Goal: Task Accomplishment & Management: Manage account settings

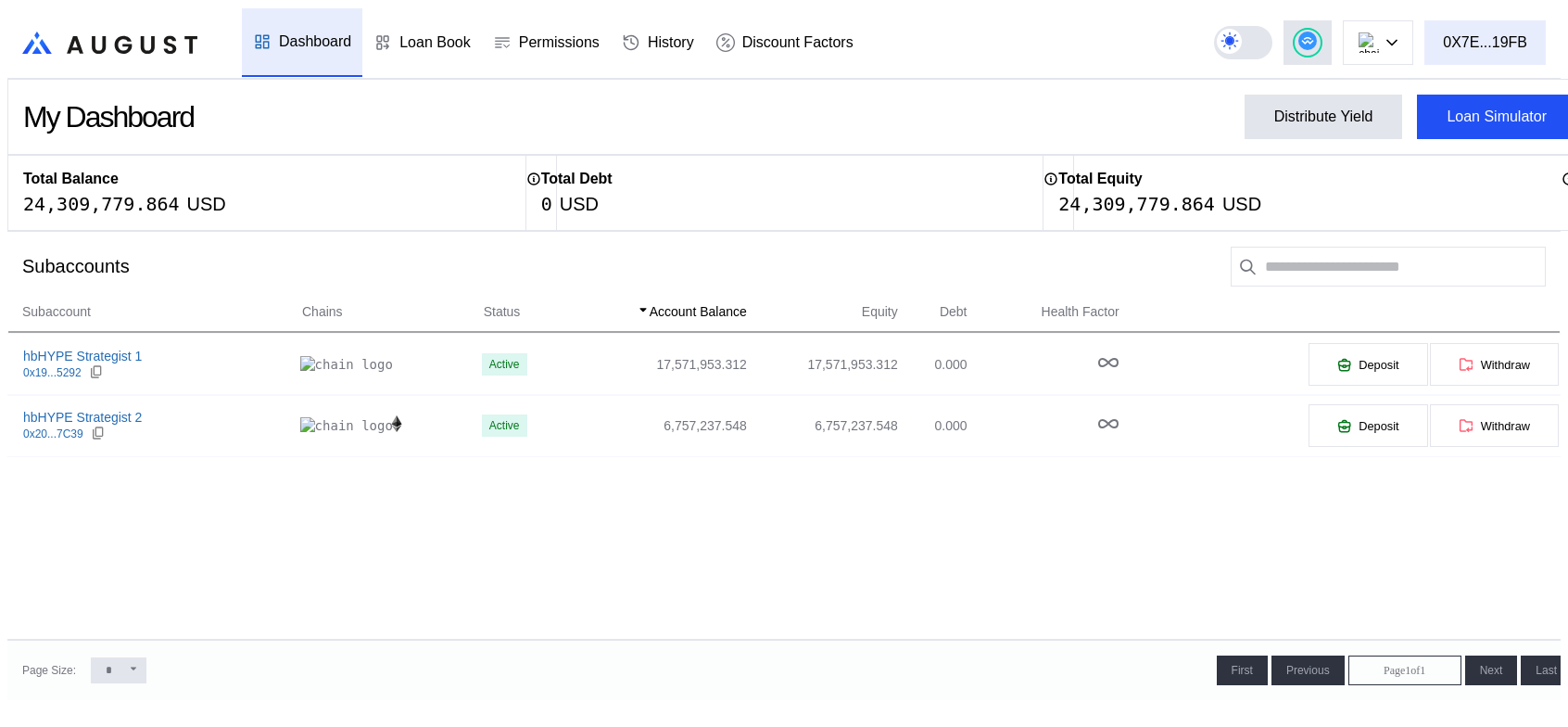
click at [1497, 34] on div "0X7E...19FB" at bounding box center [1485, 42] width 84 height 17
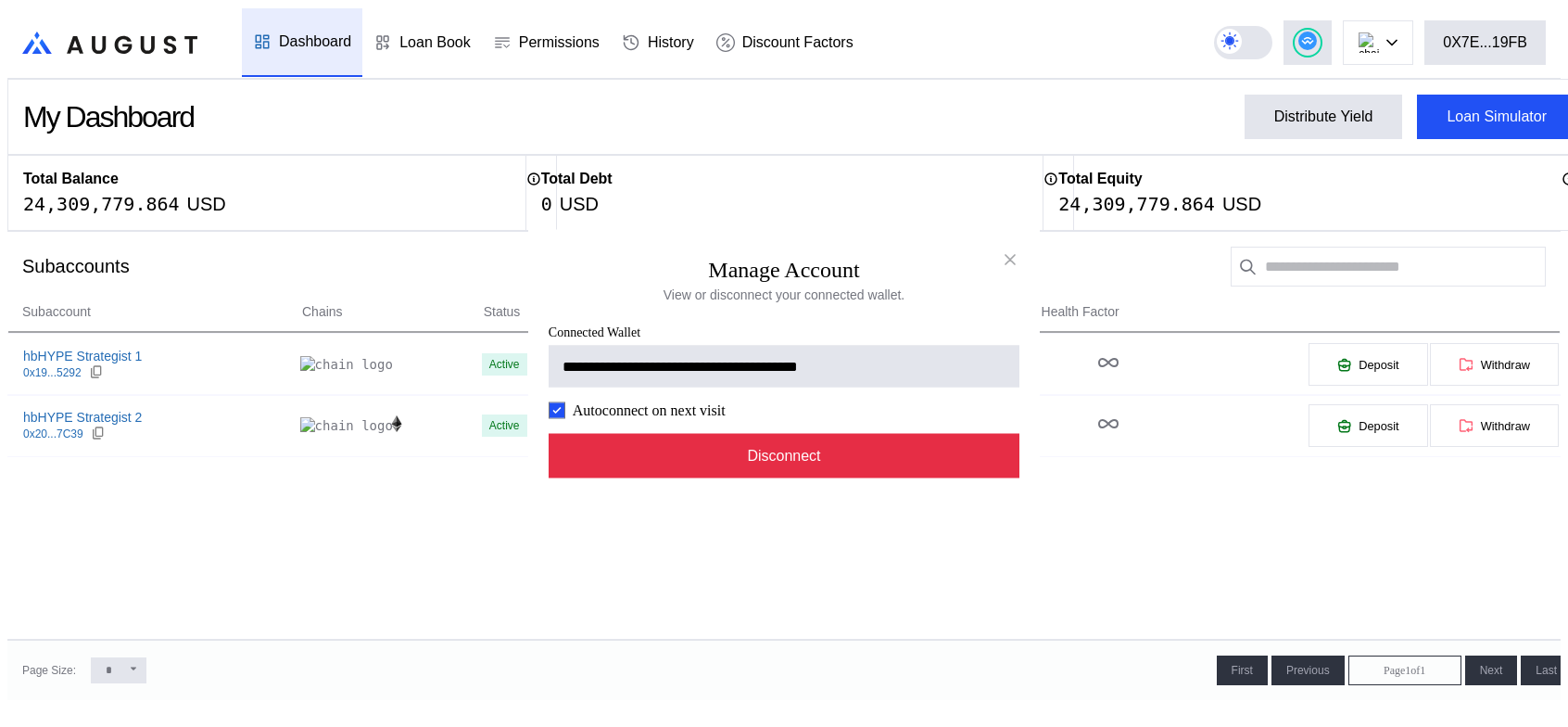
click at [788, 478] on button "Disconnect" at bounding box center [783, 455] width 471 height 44
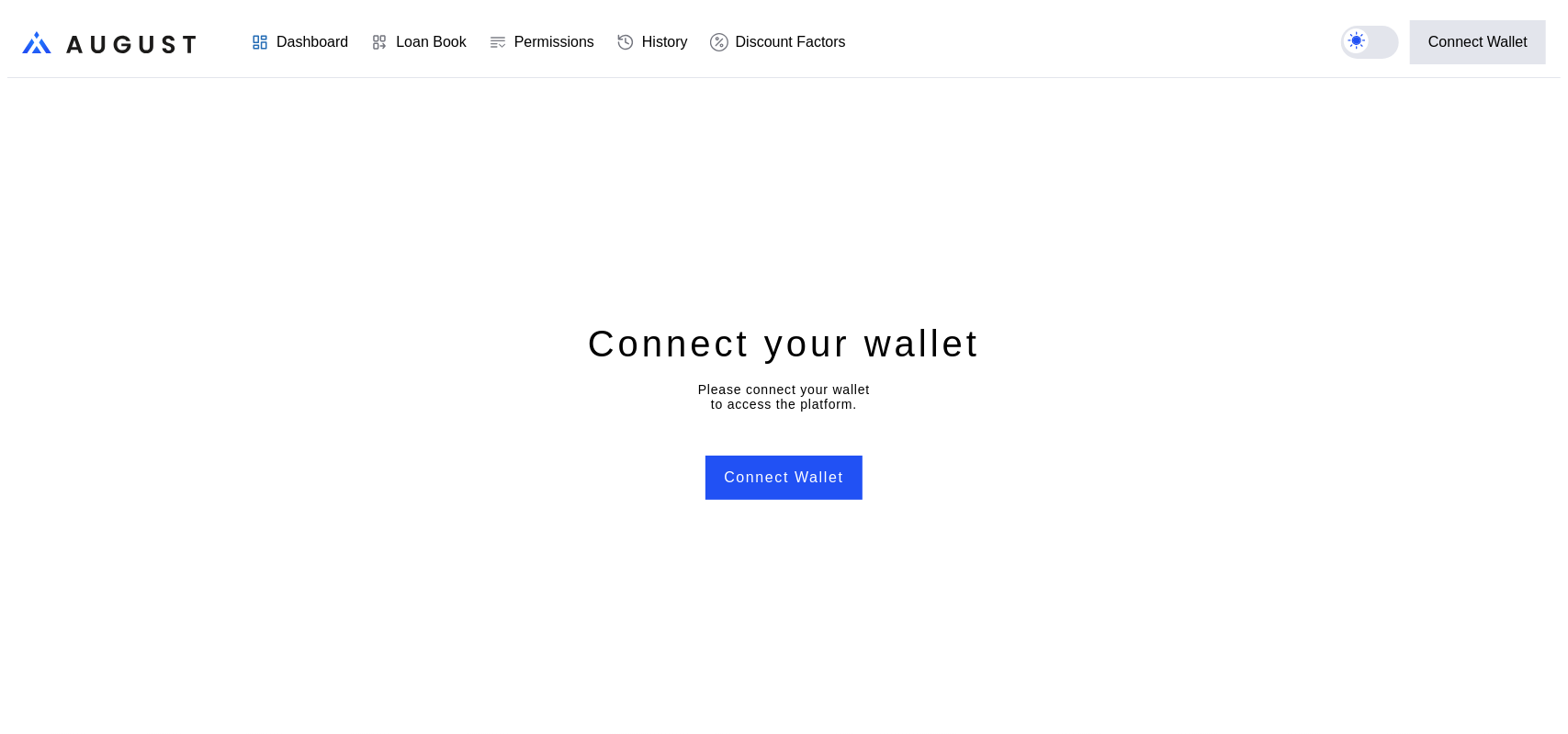
click at [781, 484] on button "Connect Wallet" at bounding box center [783, 477] width 156 height 44
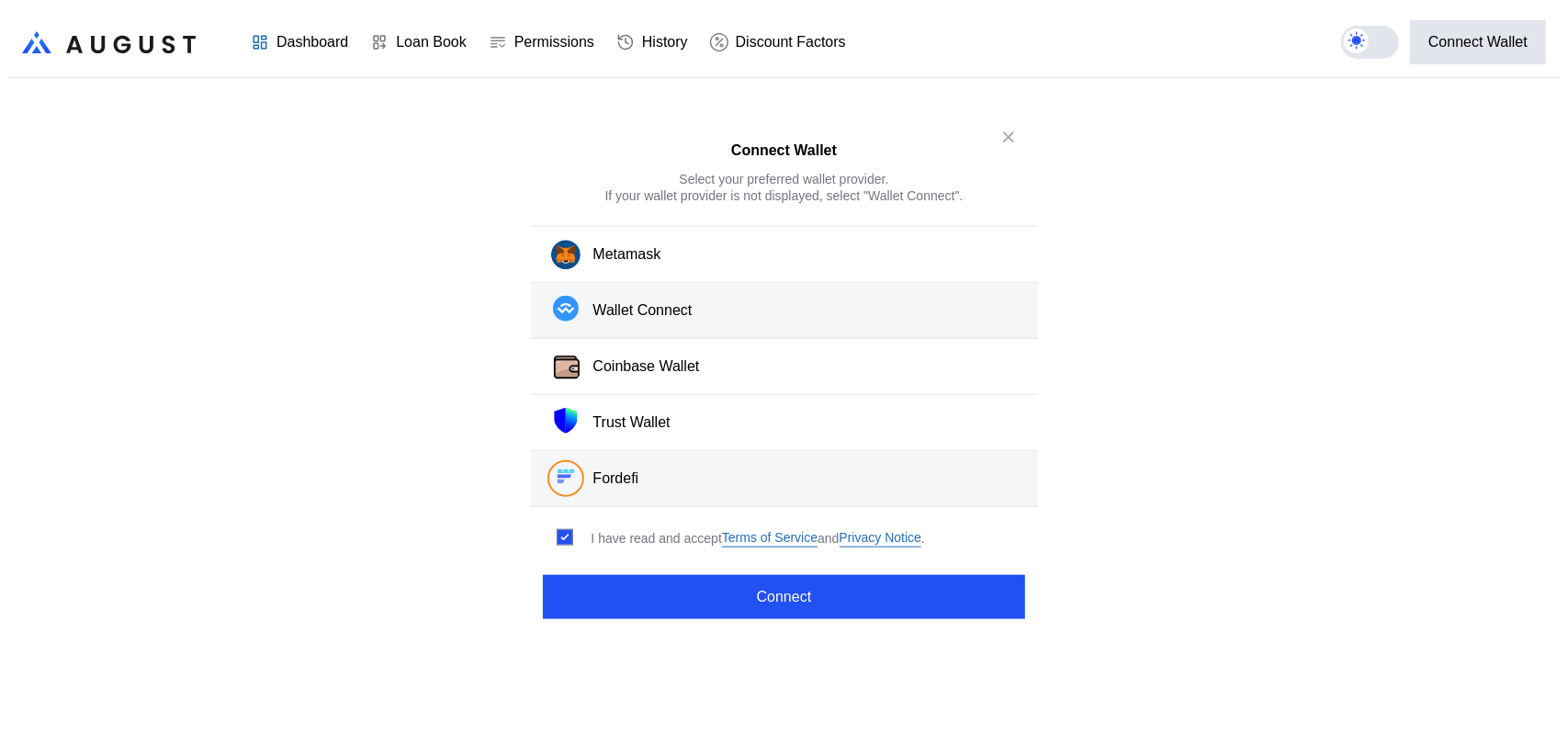
click at [642, 320] on div "Wallet Connect" at bounding box center [643, 311] width 99 height 19
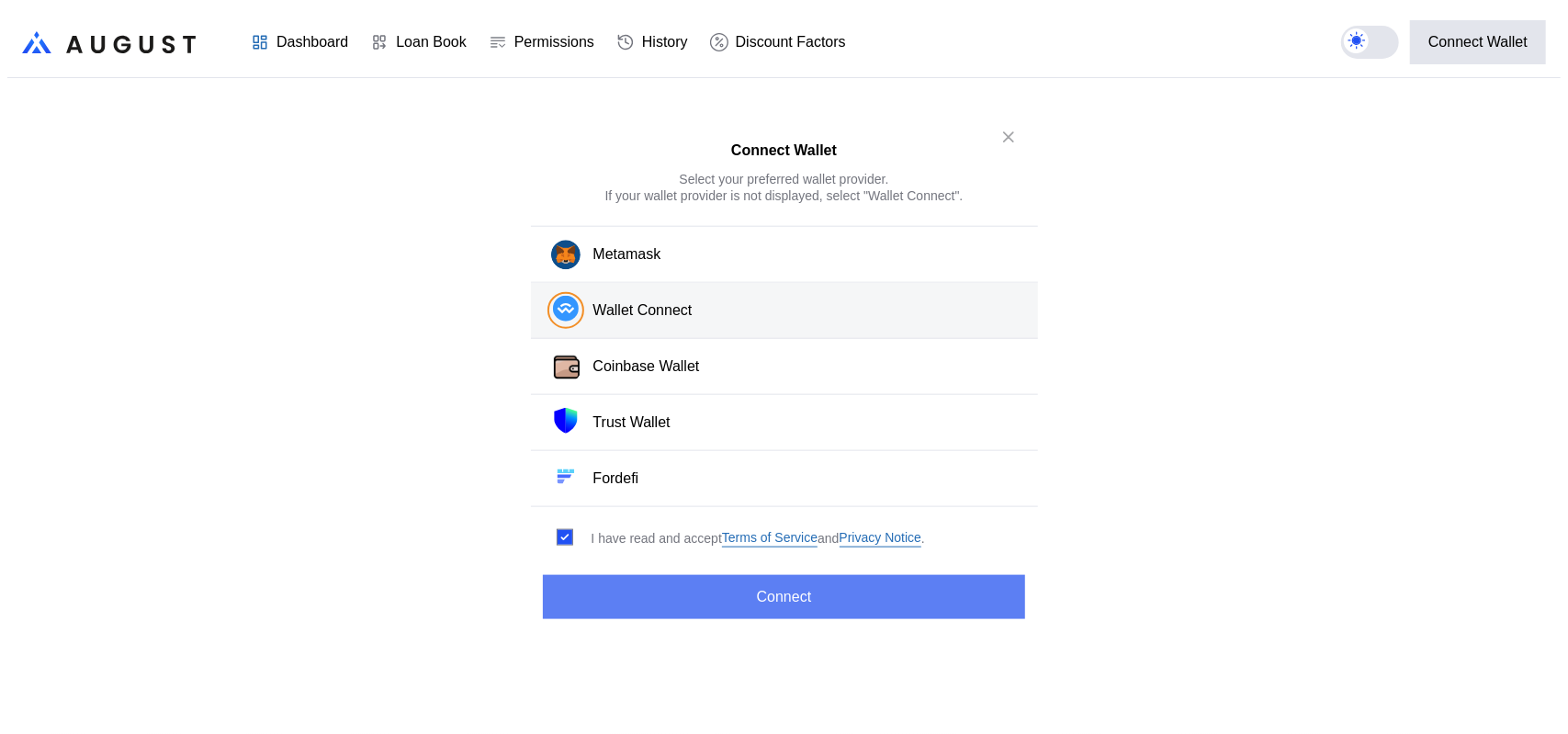
click at [731, 601] on button "Connect" at bounding box center [784, 597] width 481 height 44
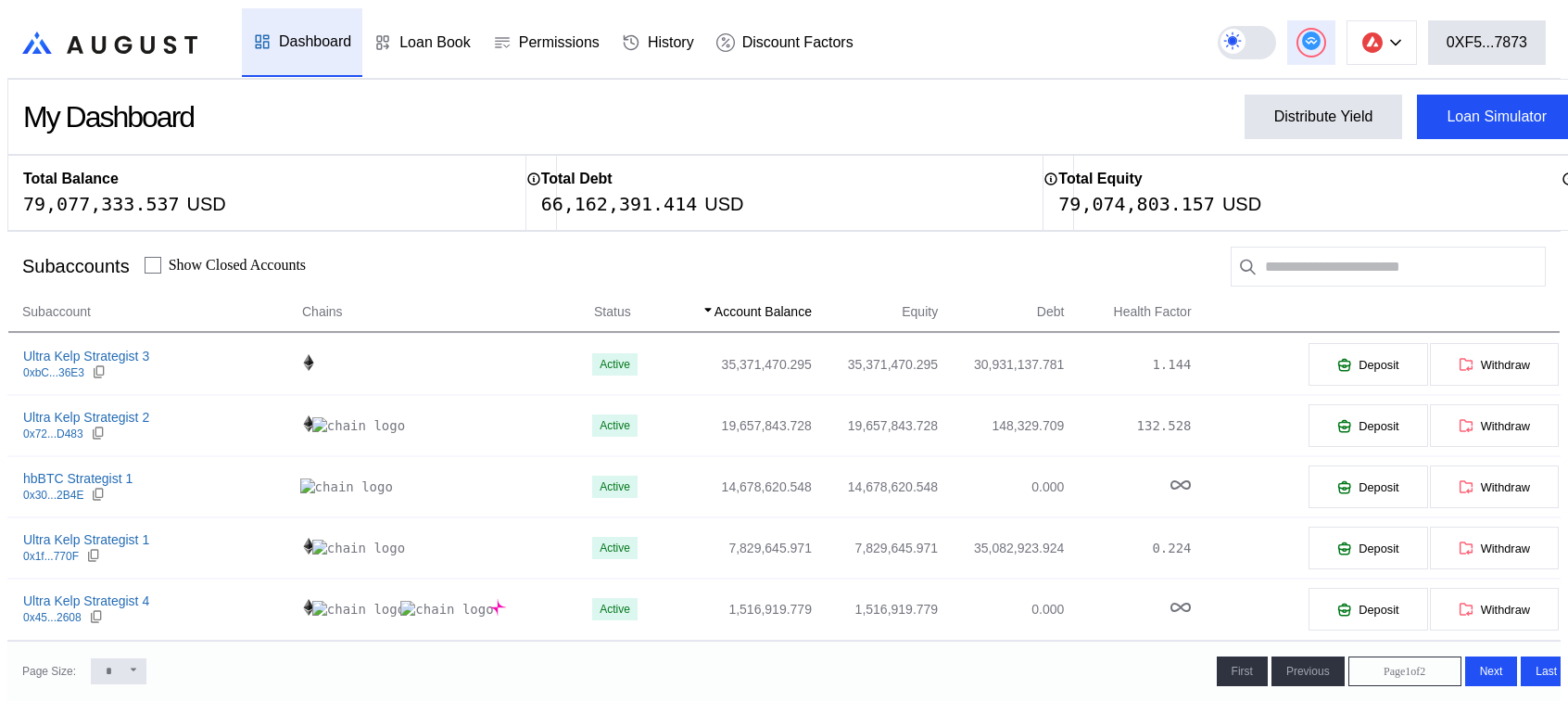
click at [1320, 31] on circle at bounding box center [1311, 40] width 19 height 19
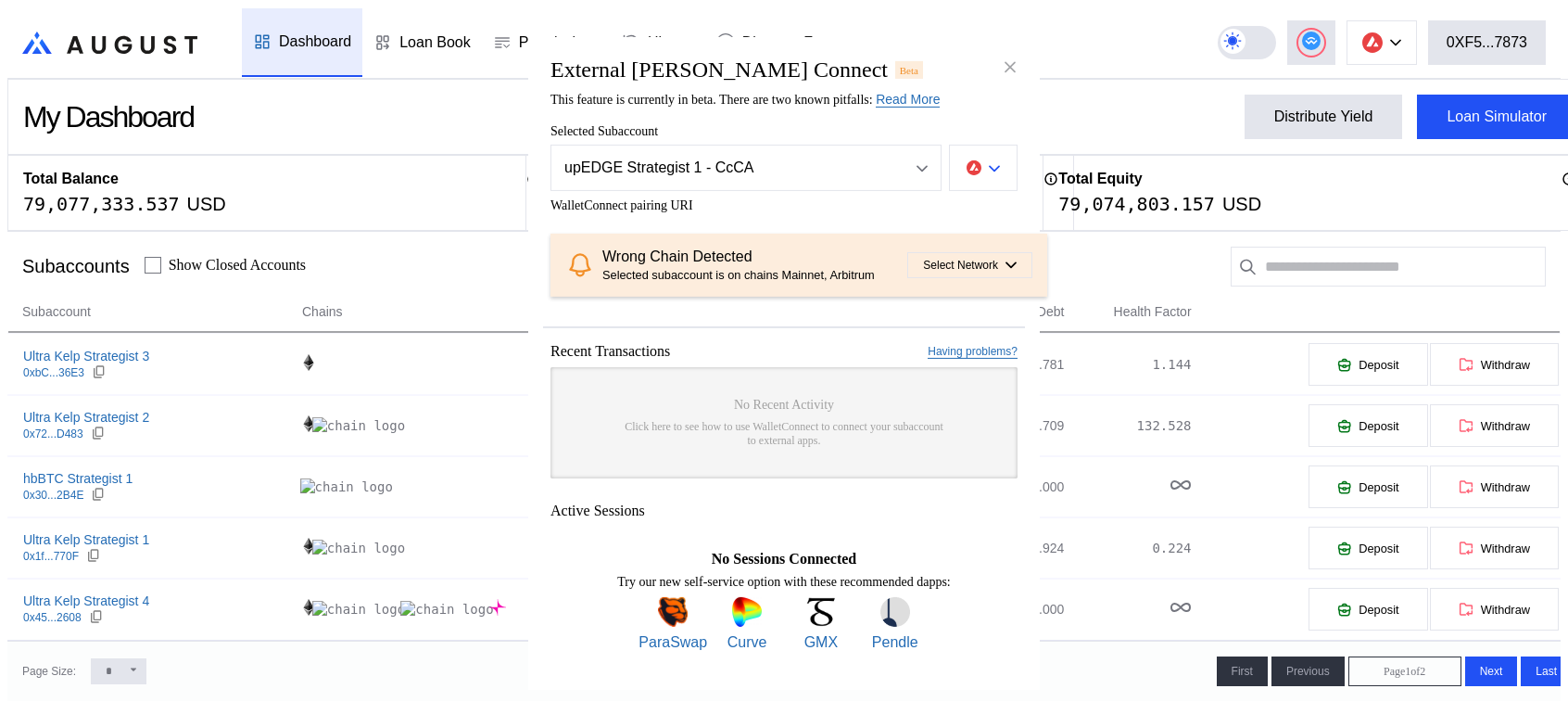
click at [984, 144] on button "modal" at bounding box center [983, 167] width 69 height 46
click at [962, 199] on button "Ethereum" at bounding box center [924, 221] width 186 height 44
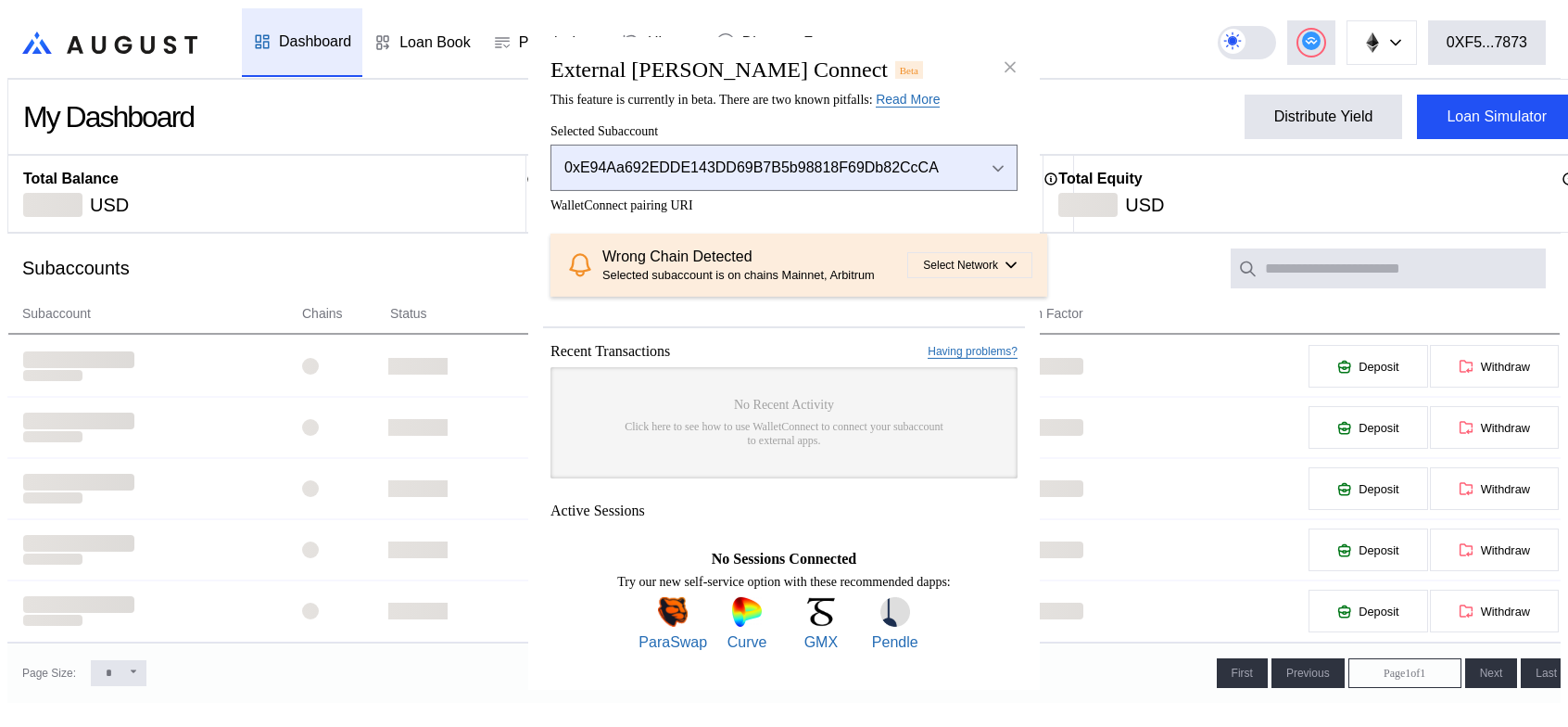
click at [943, 159] on div "0xE94Aa692EDDE143DD69B7B5b98818F69Db82CcCA" at bounding box center [759, 167] width 391 height 17
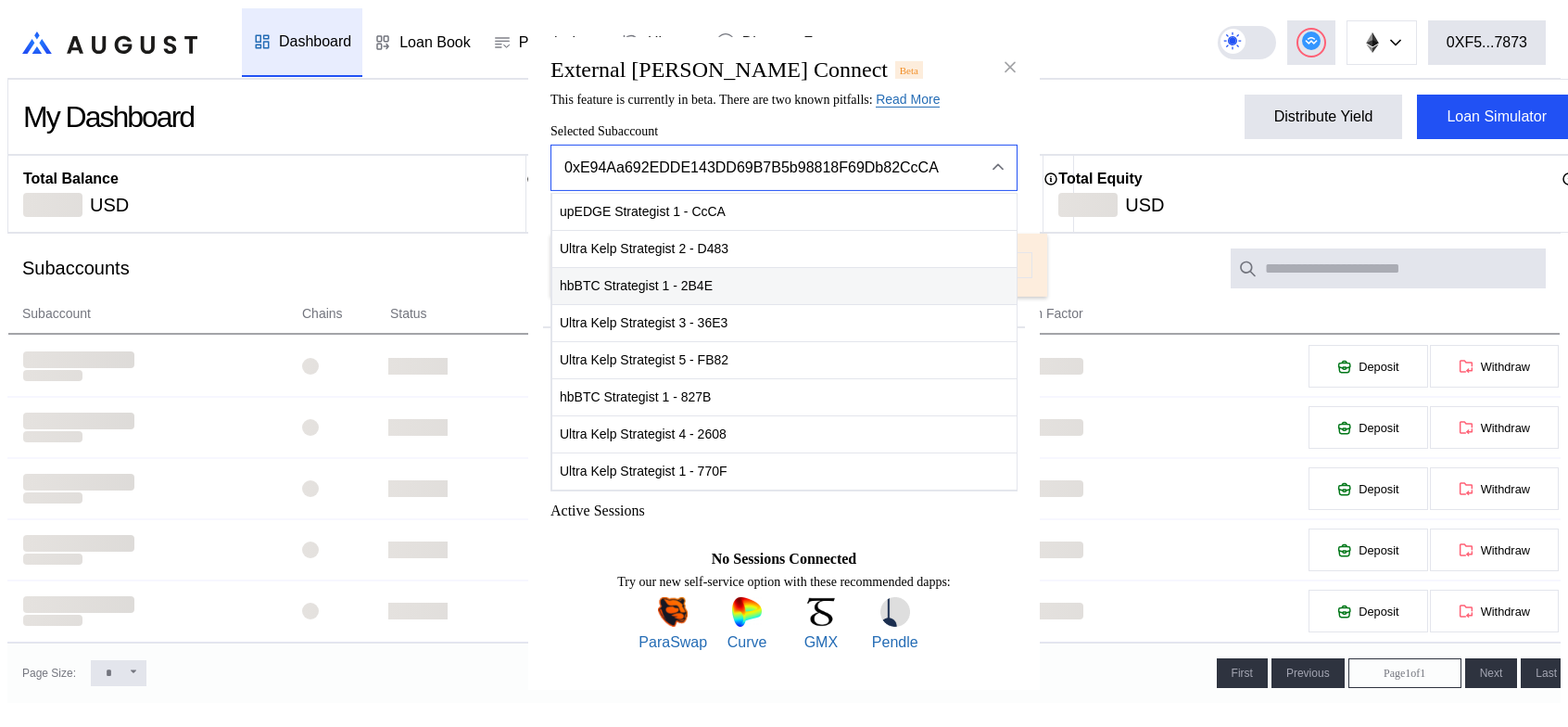
click at [625, 267] on span "hbBTC Strategist 1 - 2B4E" at bounding box center [784, 286] width 465 height 38
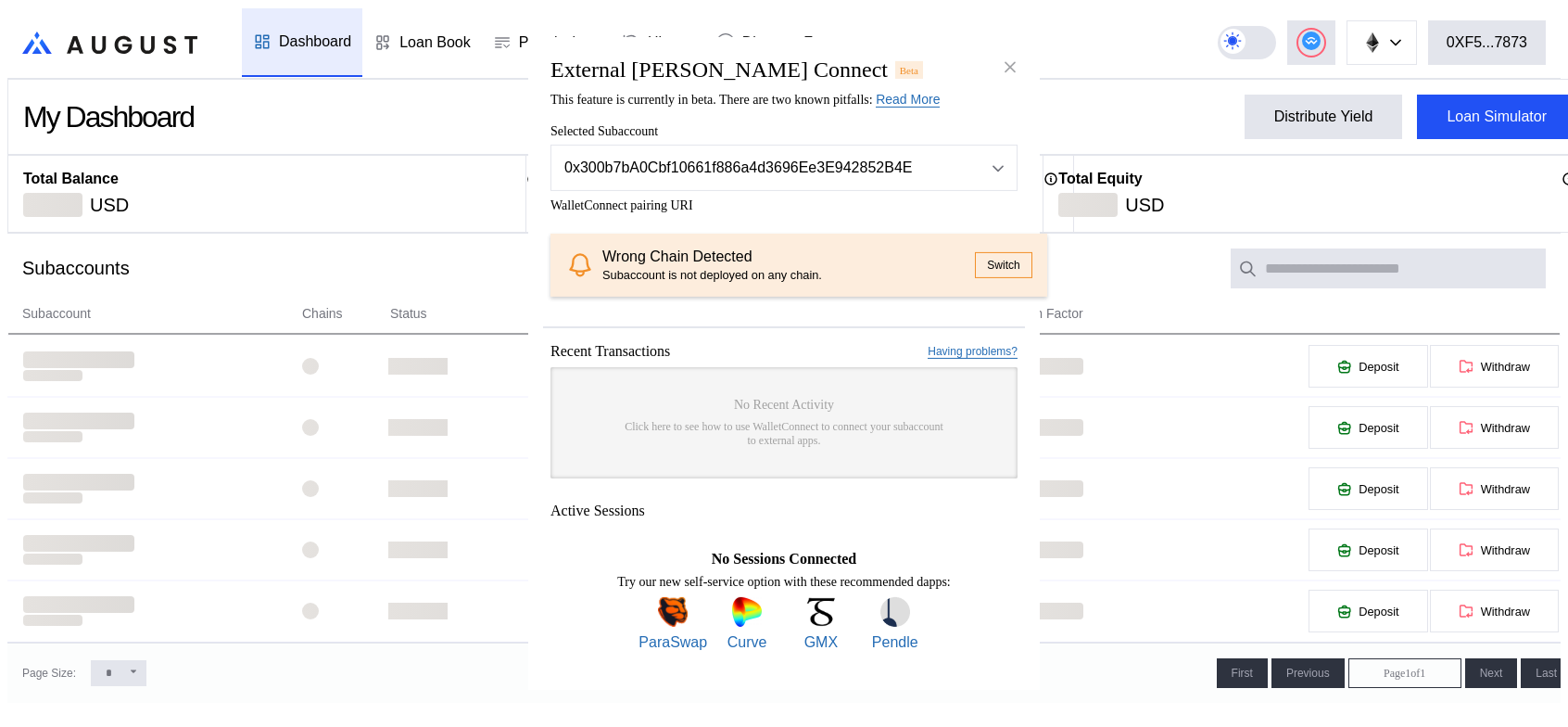
click at [975, 257] on button "Switch" at bounding box center [1003, 265] width 57 height 26
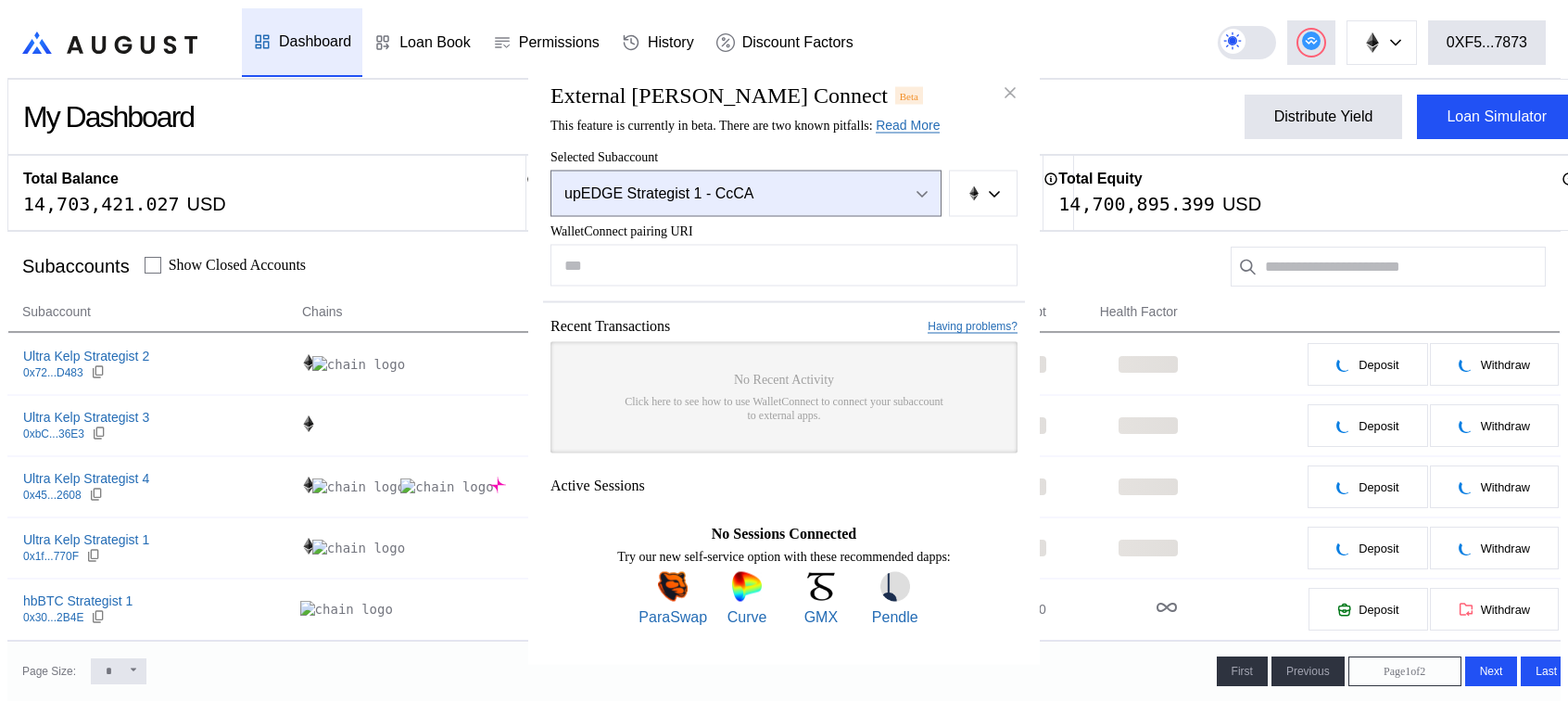
click at [929, 171] on button "upEDGE Strategist 1 - CcCA" at bounding box center [746, 194] width 391 height 46
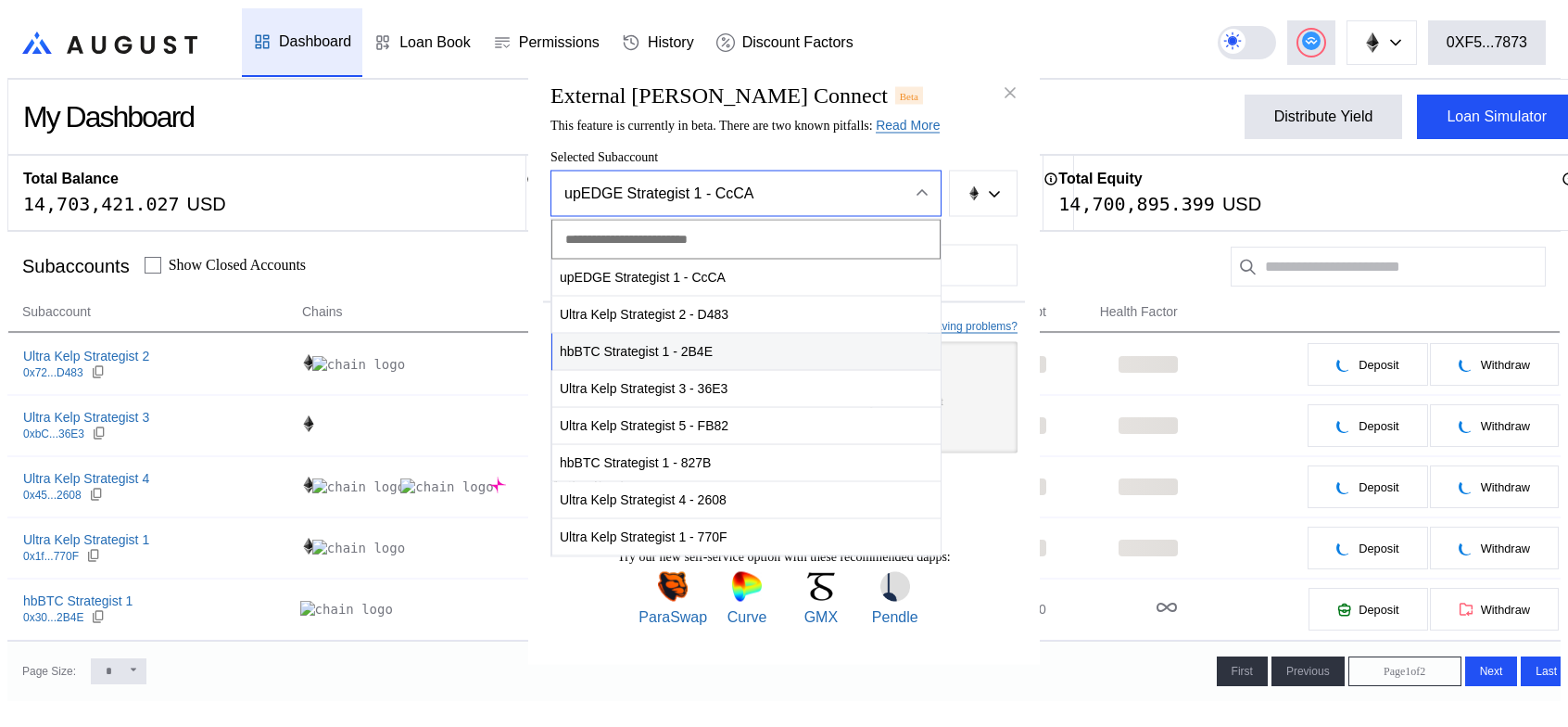
click at [622, 346] on span "hbBTC Strategist 1 - 2B4E" at bounding box center [746, 352] width 388 height 38
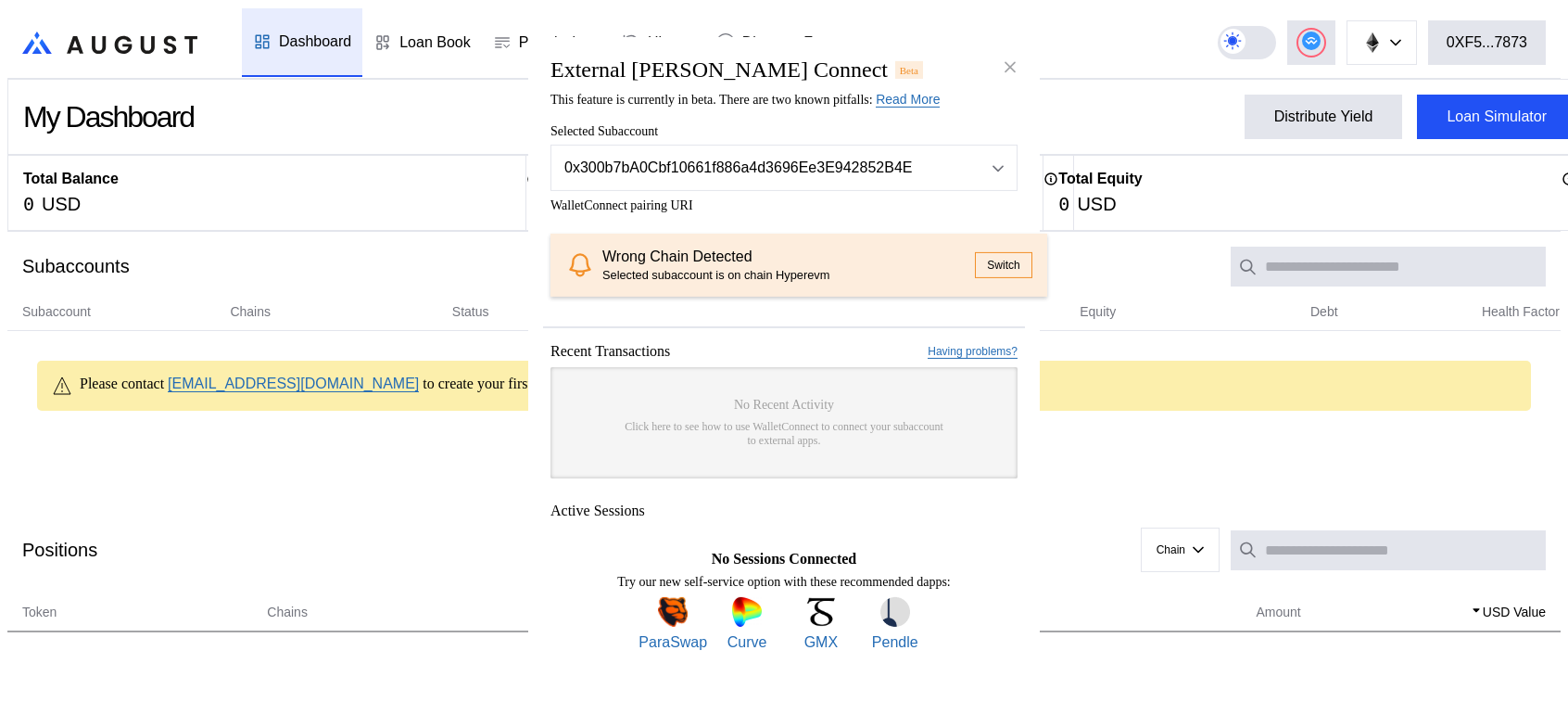
click at [975, 263] on button "Switch" at bounding box center [1003, 265] width 57 height 26
click at [975, 260] on button "Switch" at bounding box center [1003, 265] width 57 height 26
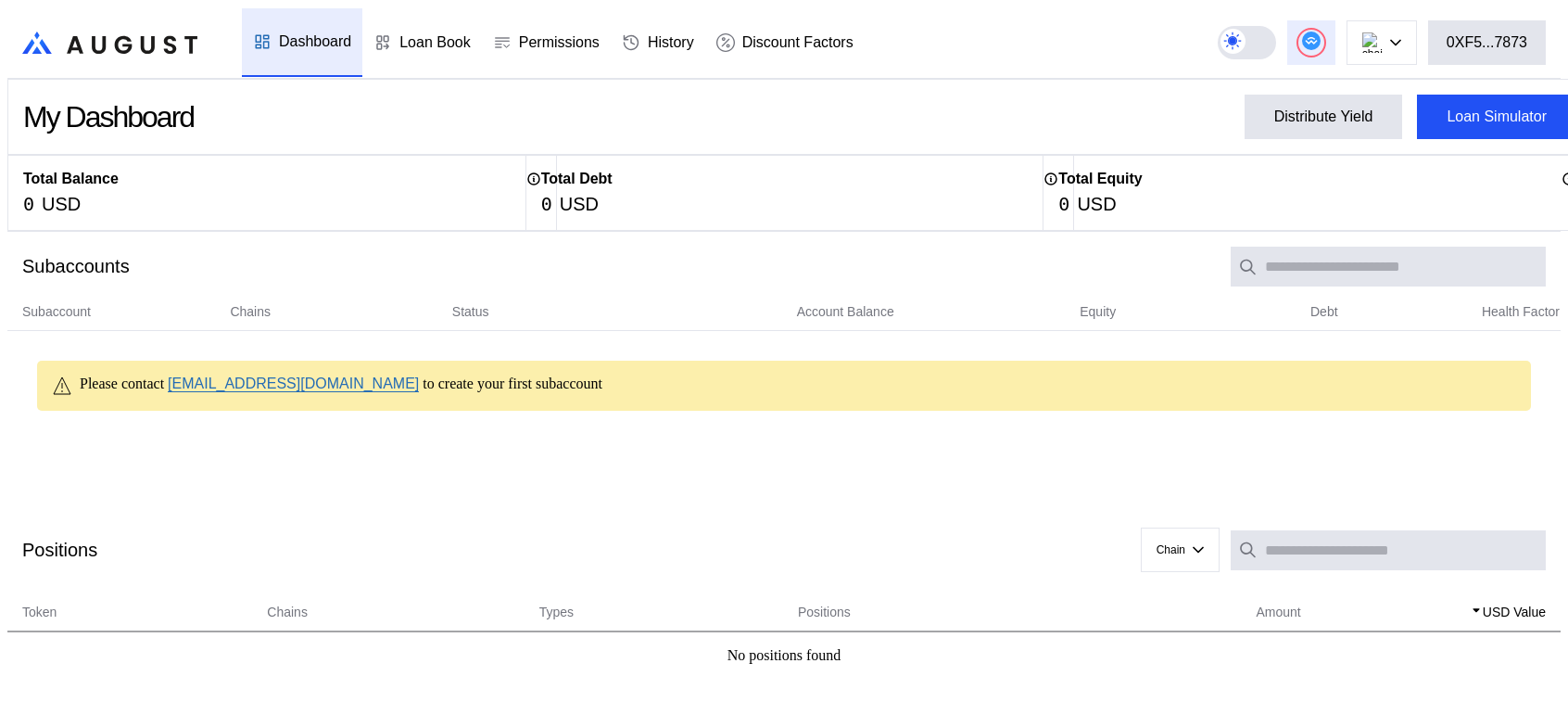
click at [1316, 37] on icon at bounding box center [1311, 41] width 12 height 8
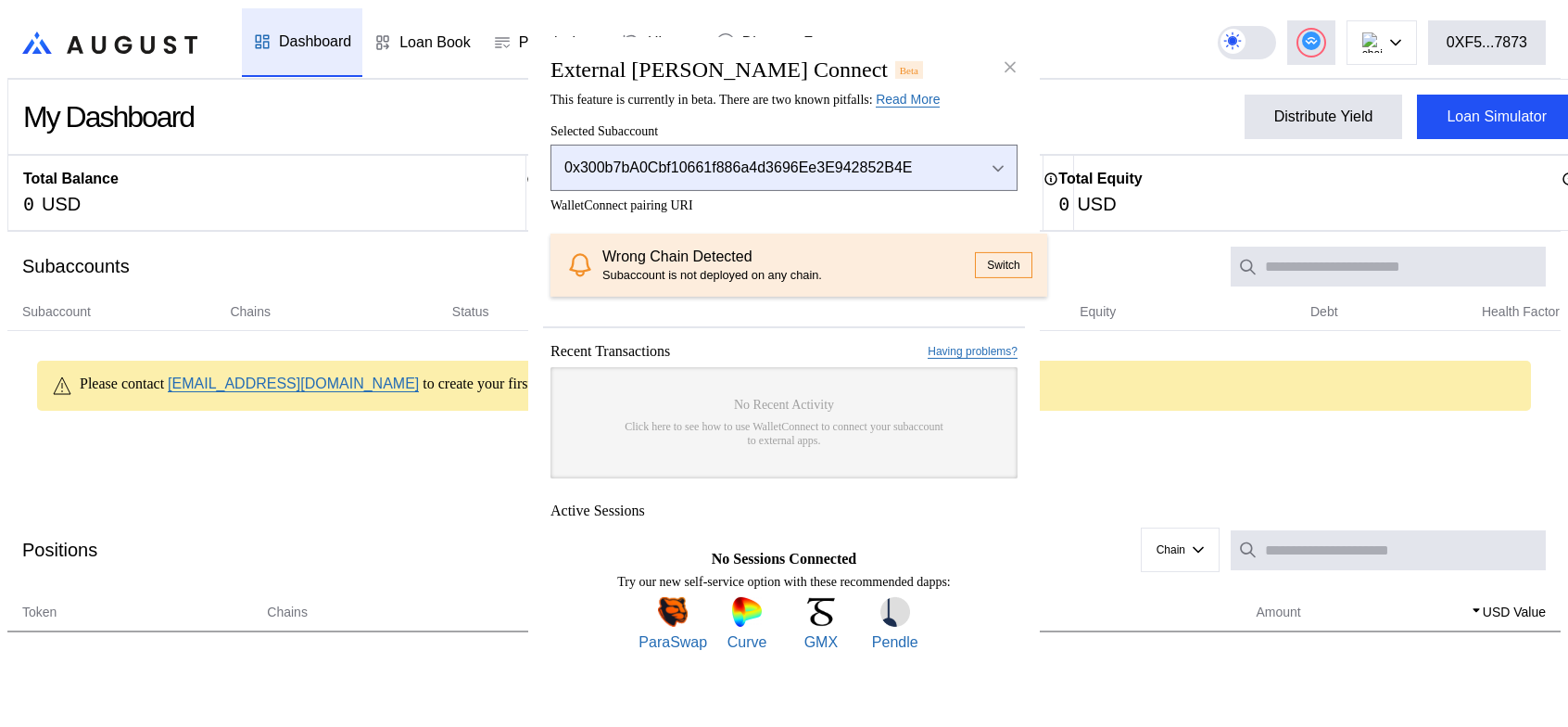
click at [989, 159] on div "Open menu" at bounding box center [993, 167] width 21 height 17
click at [999, 163] on icon "Close menu" at bounding box center [997, 167] width 11 height 8
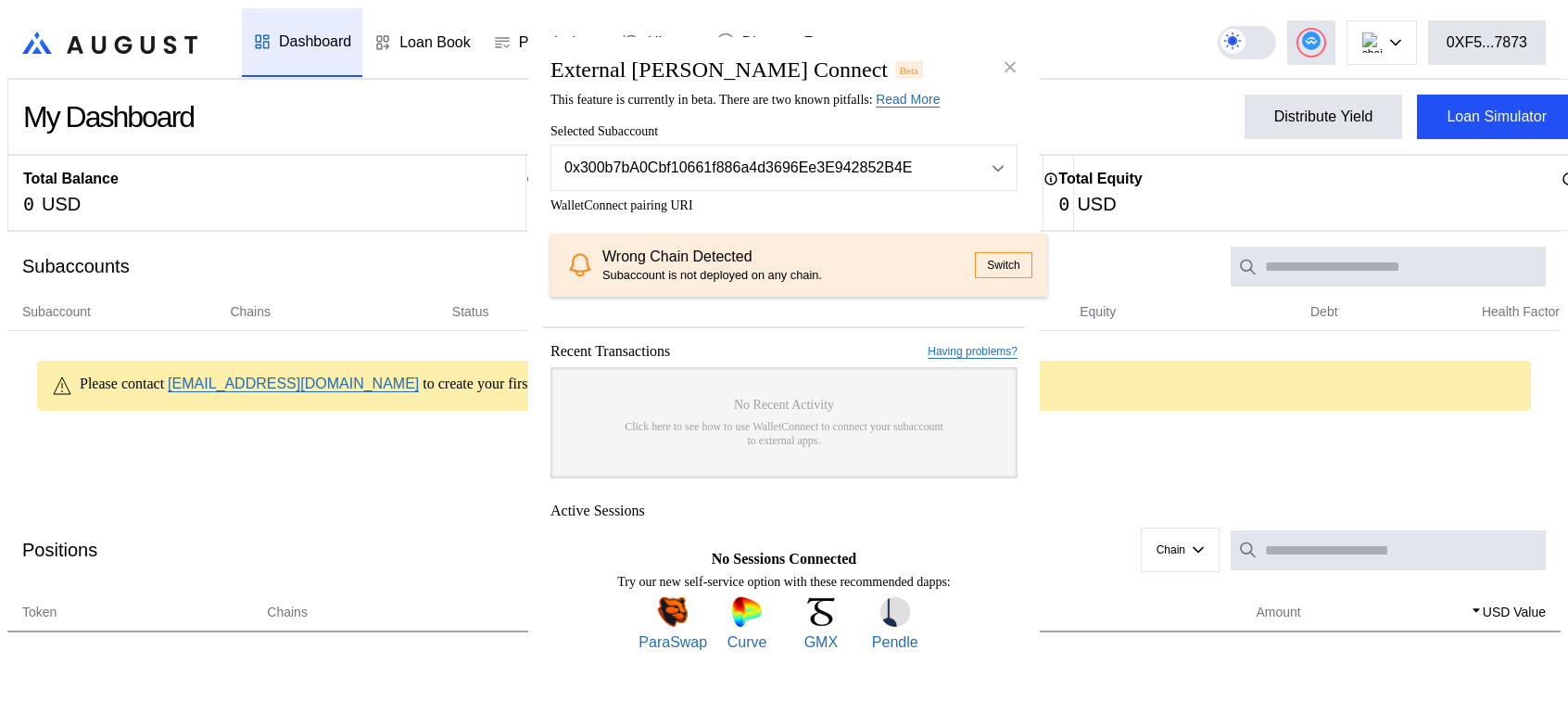
click at [977, 259] on button "Switch" at bounding box center [1003, 265] width 57 height 26
click at [975, 266] on button "Switch" at bounding box center [1003, 265] width 57 height 26
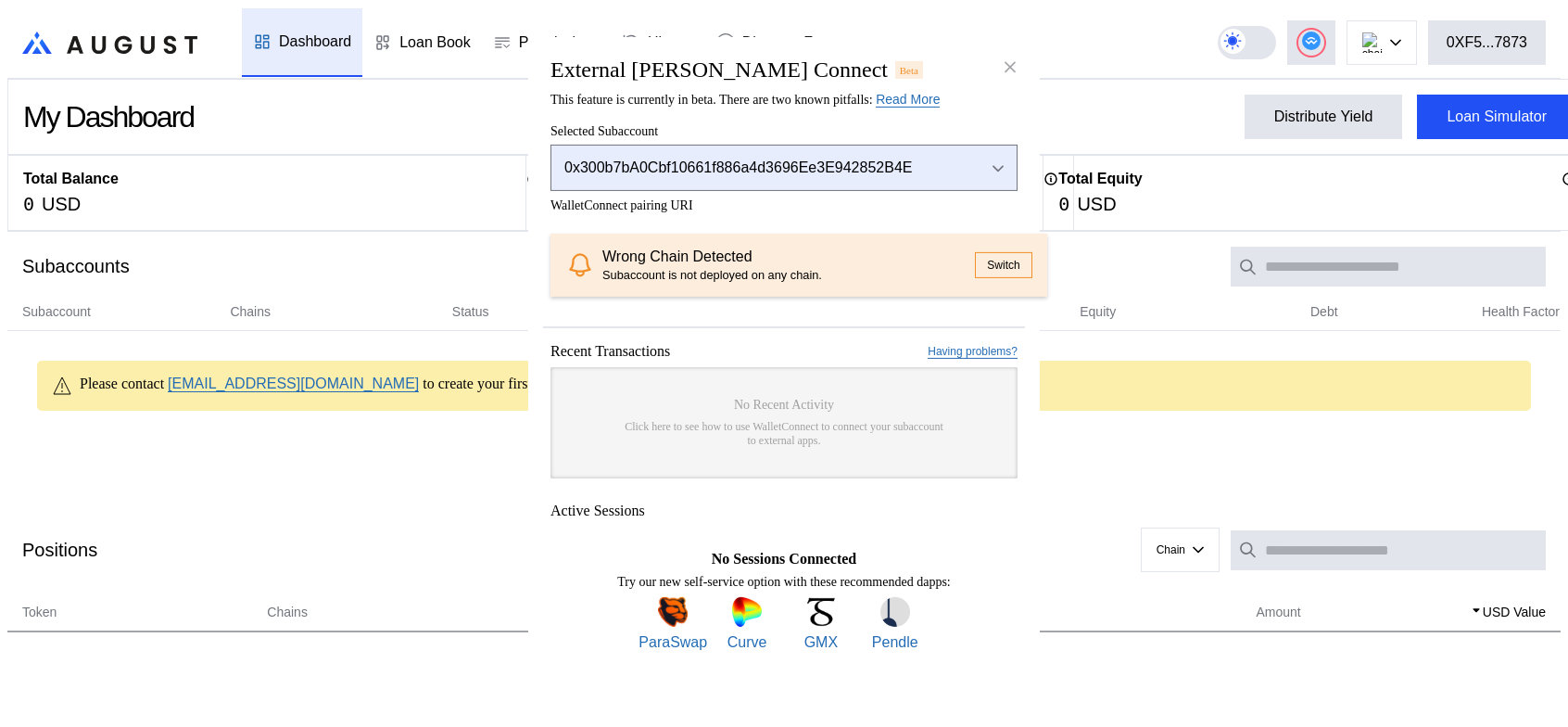
click at [993, 159] on div "Open menu" at bounding box center [993, 167] width 21 height 17
click at [1003, 159] on div "Close menu" at bounding box center [993, 167] width 21 height 17
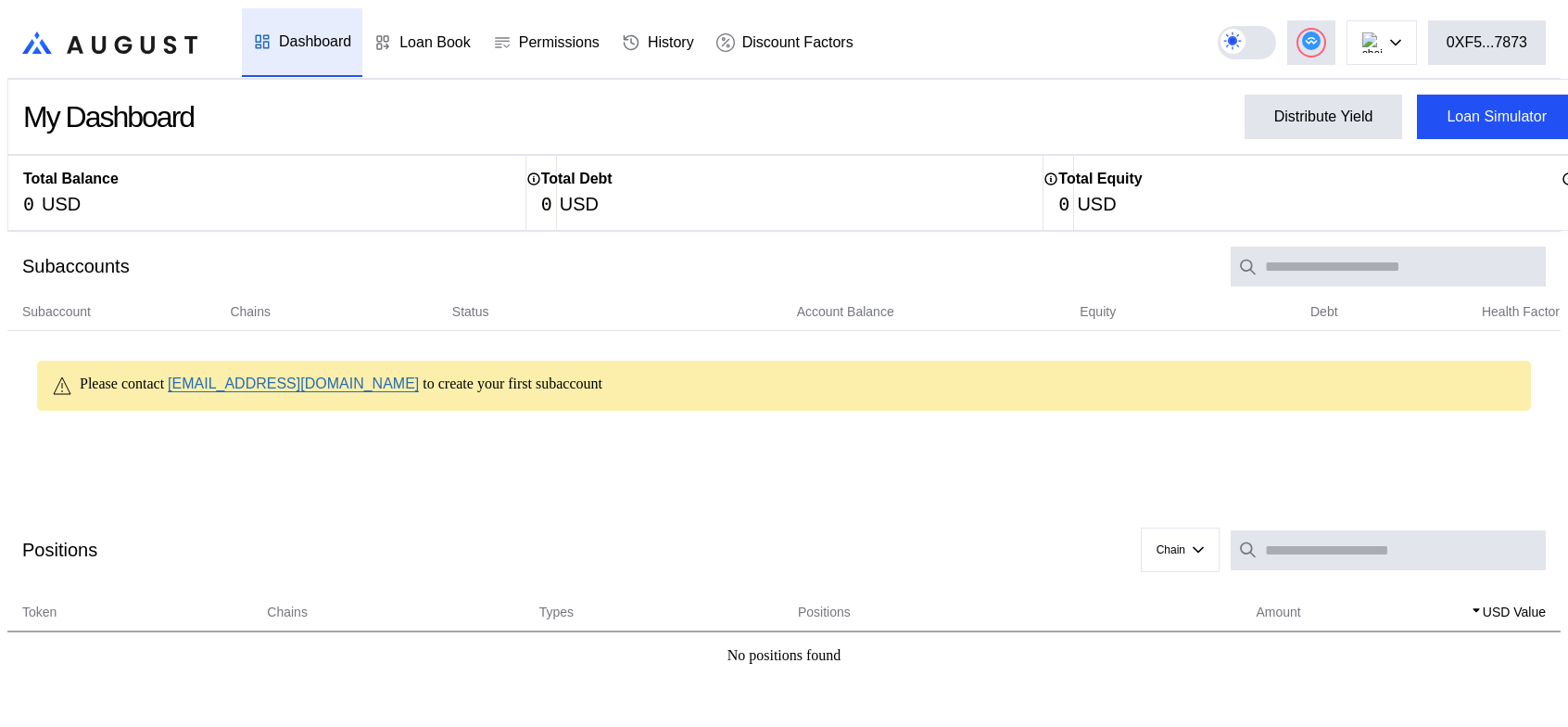
click at [289, 33] on div "Dashboard" at bounding box center [315, 41] width 73 height 17
click at [443, 34] on div "Loan Book" at bounding box center [435, 42] width 72 height 17
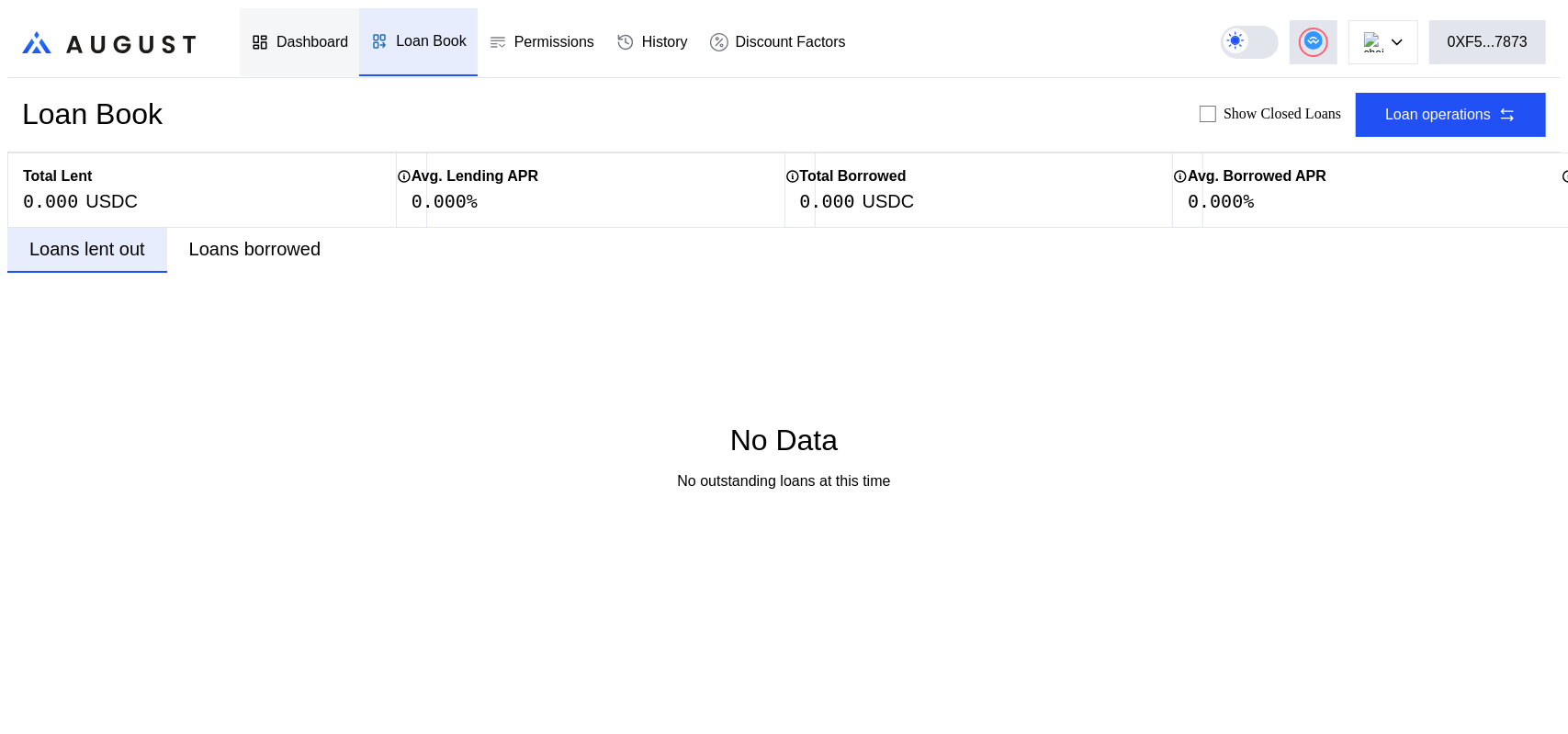
click at [303, 34] on div "Dashboard" at bounding box center [313, 42] width 72 height 17
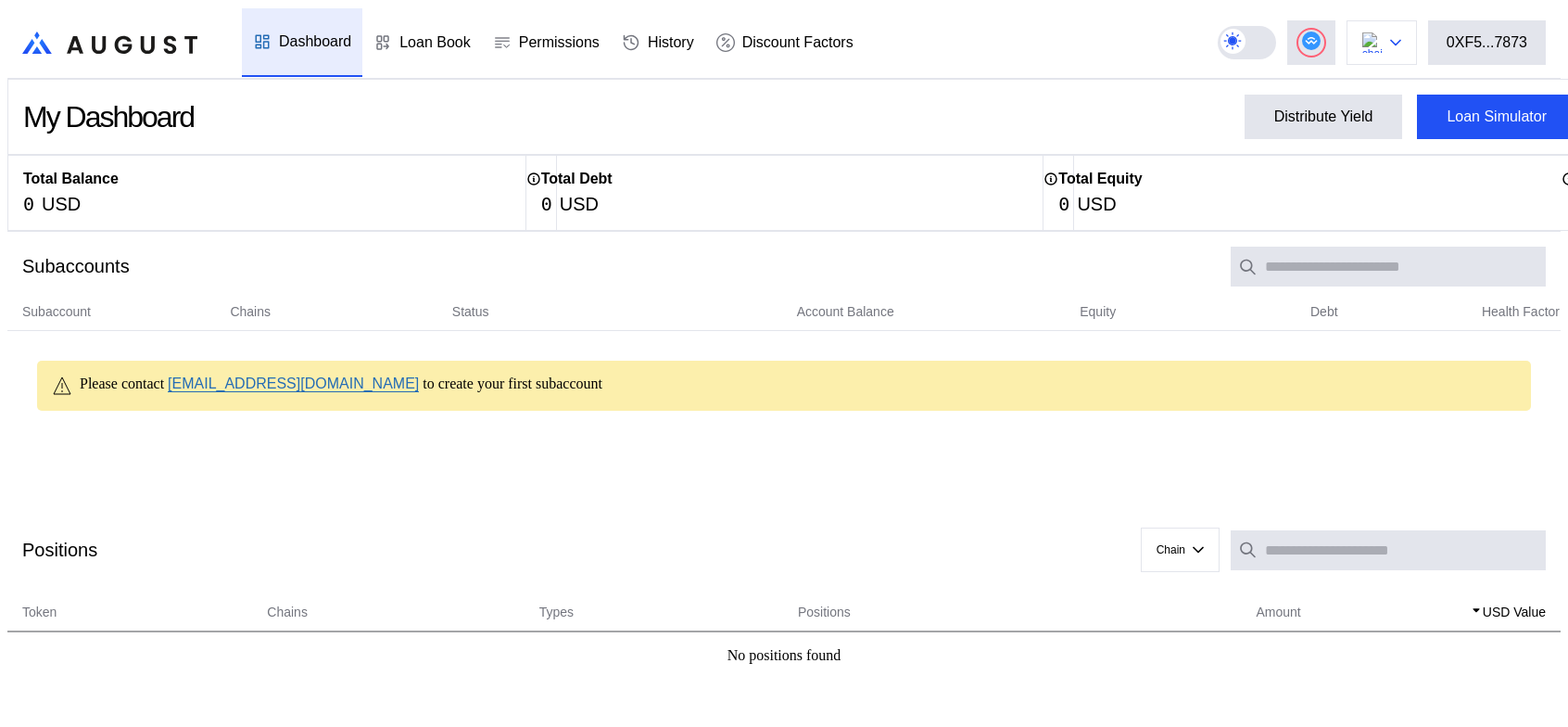
click at [1410, 24] on button at bounding box center [1382, 42] width 71 height 44
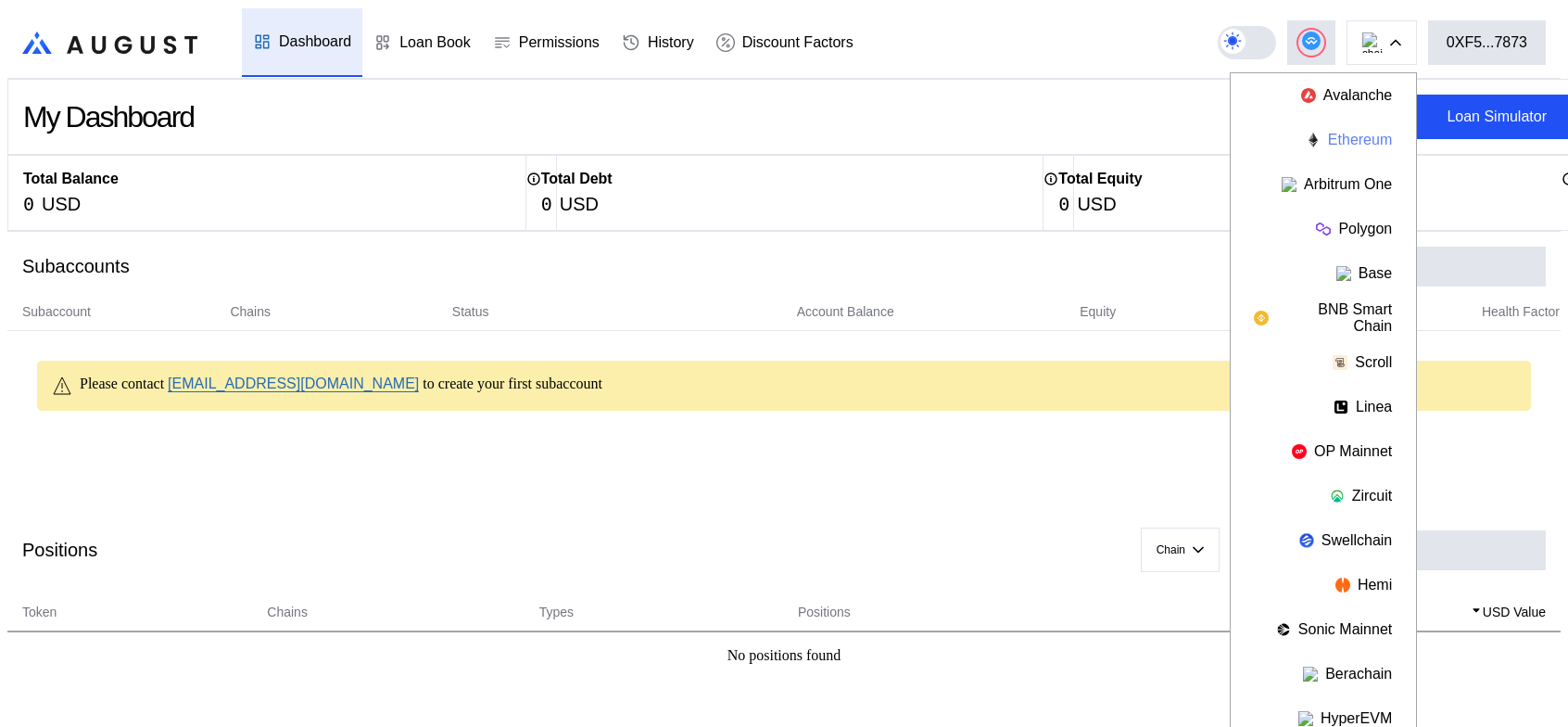
click at [1370, 133] on button "Ethereum" at bounding box center [1323, 140] width 186 height 44
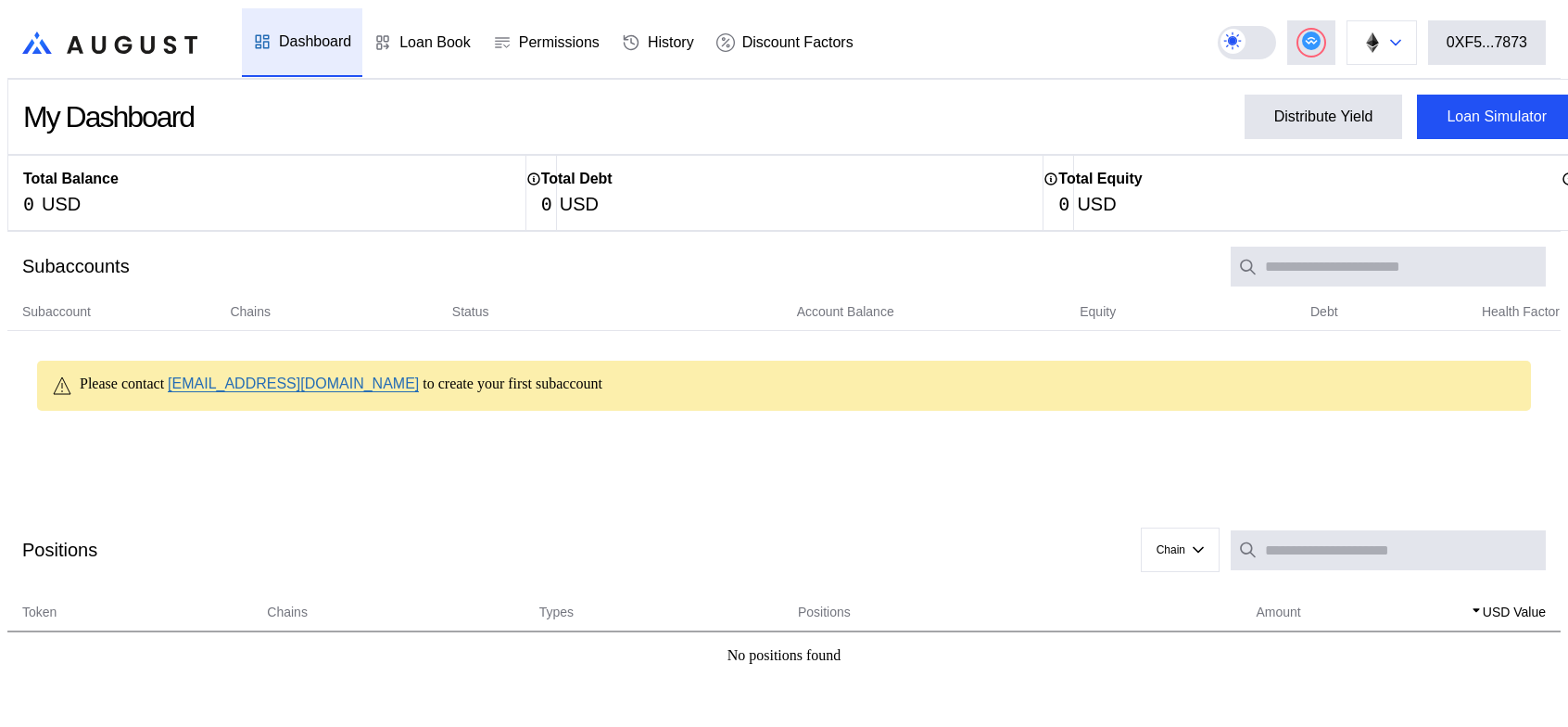
click at [1409, 26] on button at bounding box center [1382, 42] width 71 height 44
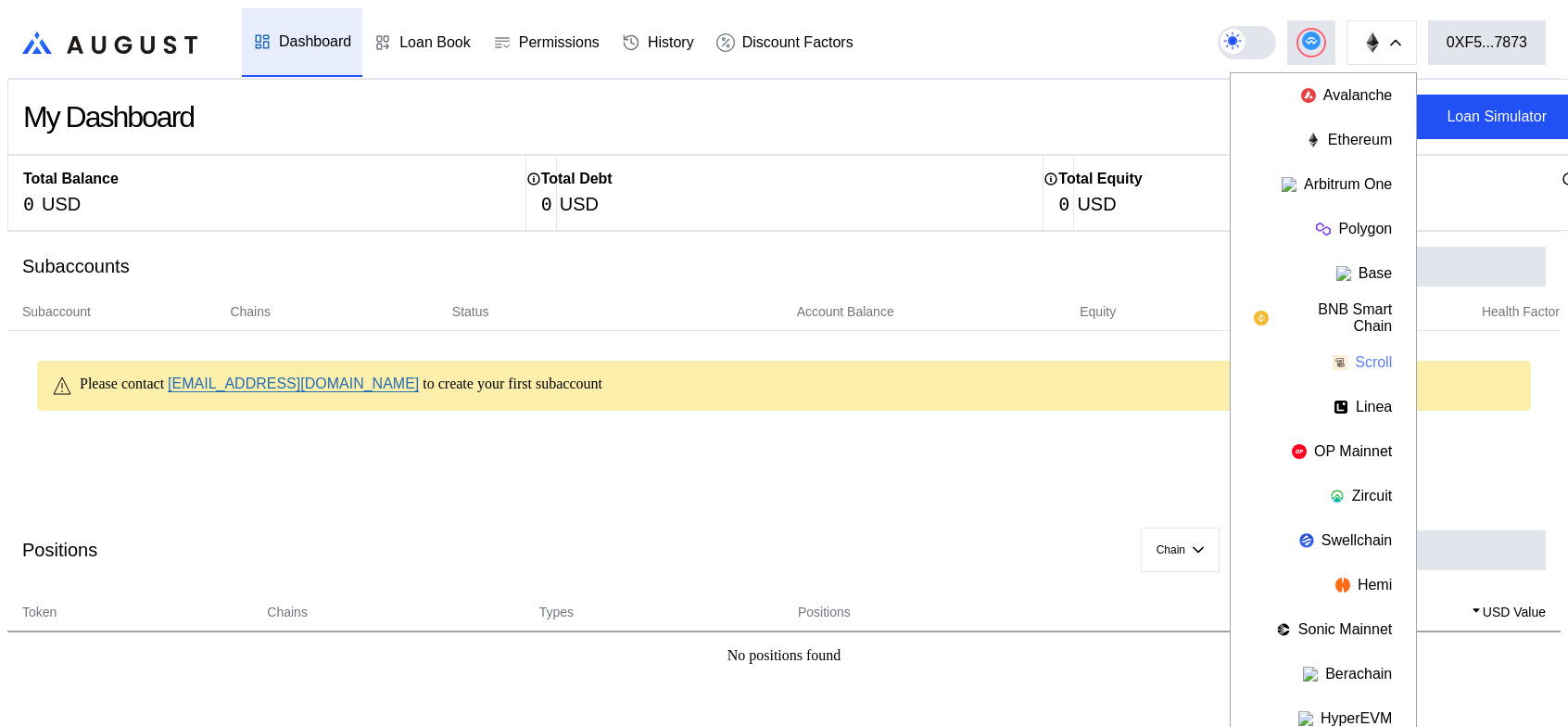
scroll to position [92, 0]
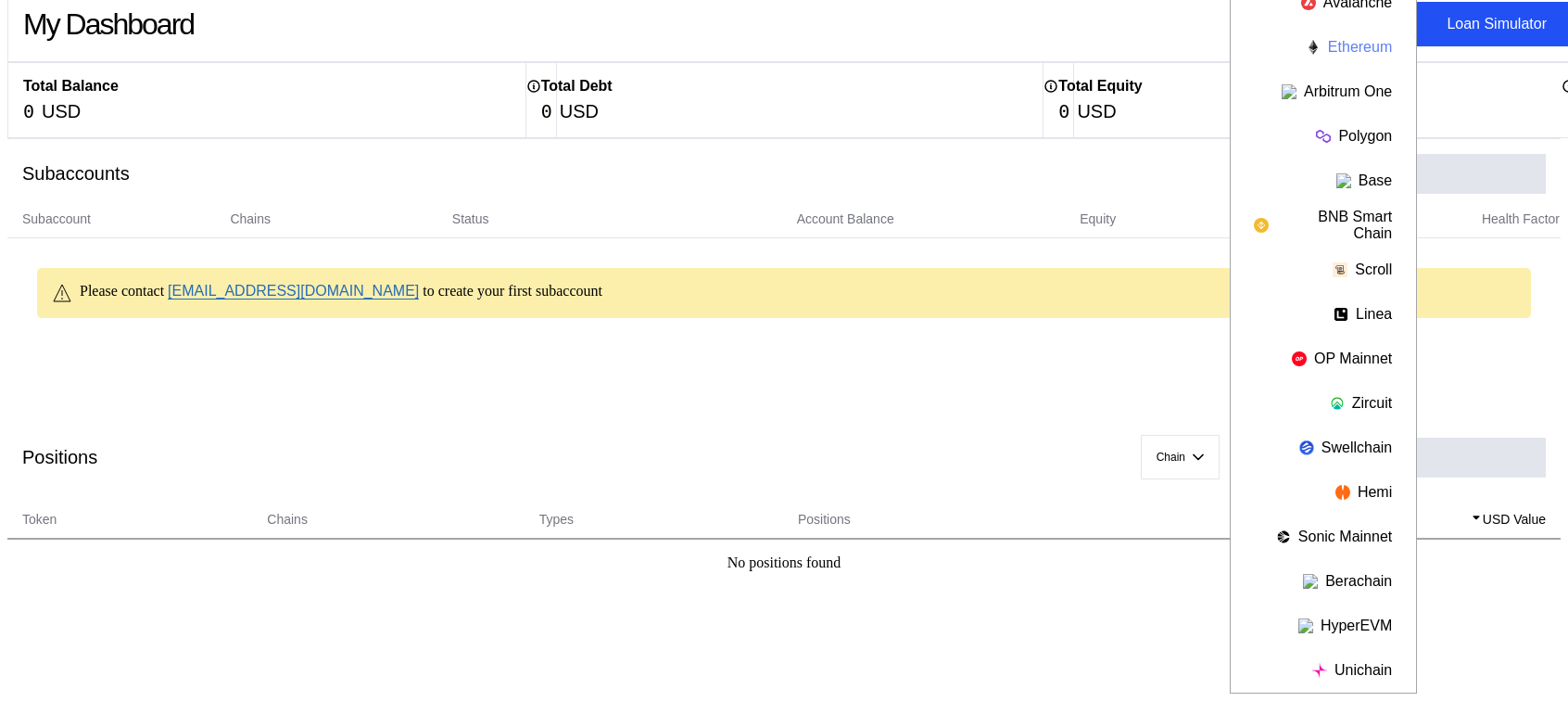
click at [1363, 39] on button "Ethereum" at bounding box center [1323, 46] width 186 height 44
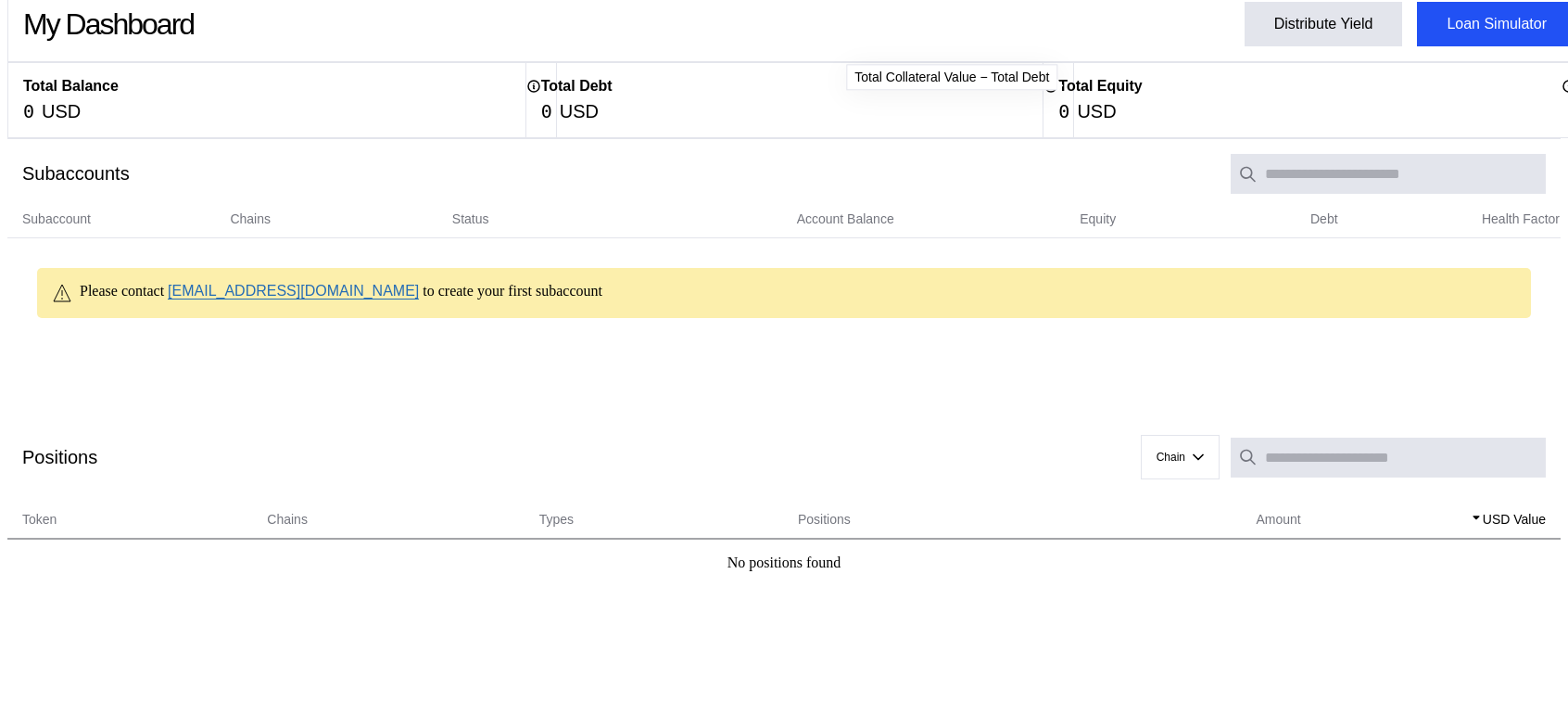
scroll to position [0, 0]
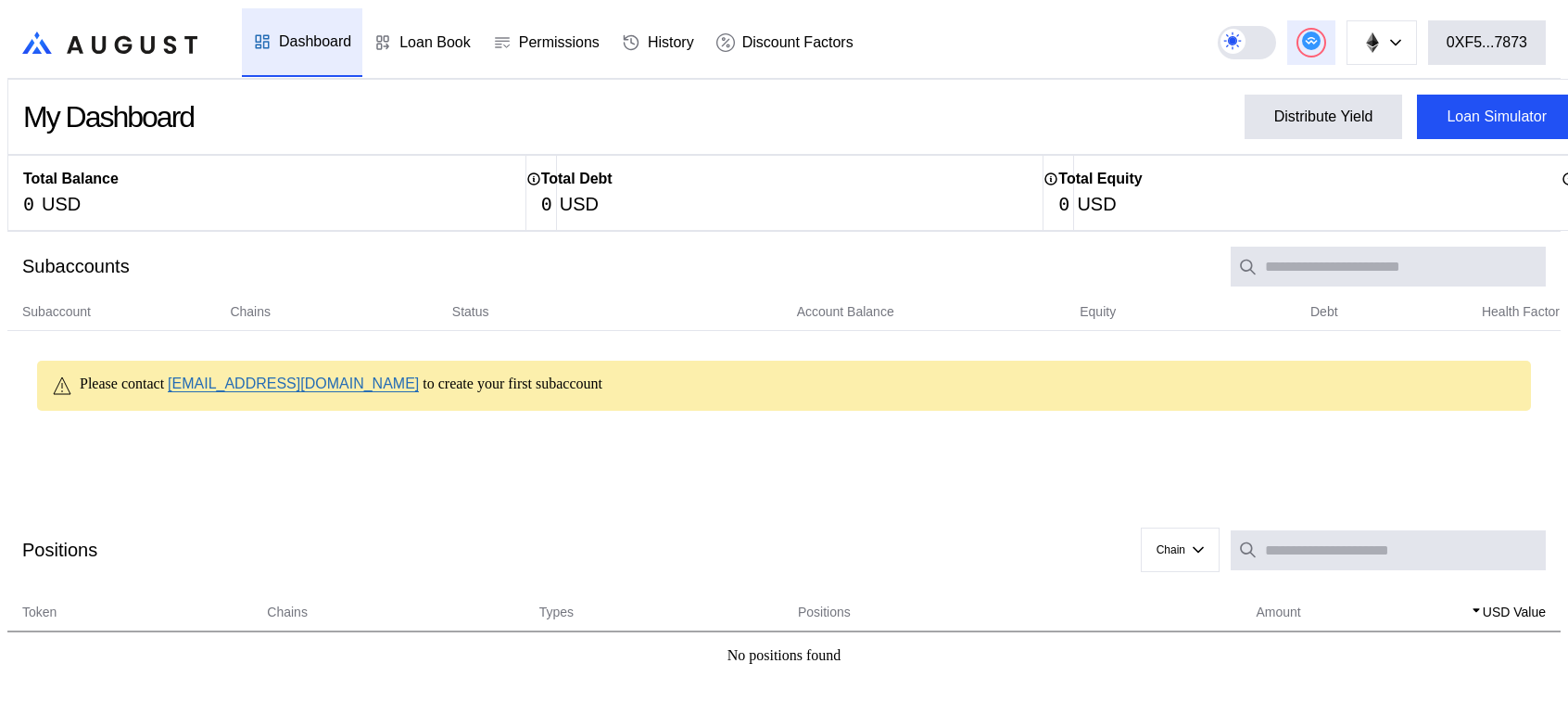
click at [1313, 30] on button at bounding box center [1311, 42] width 48 height 44
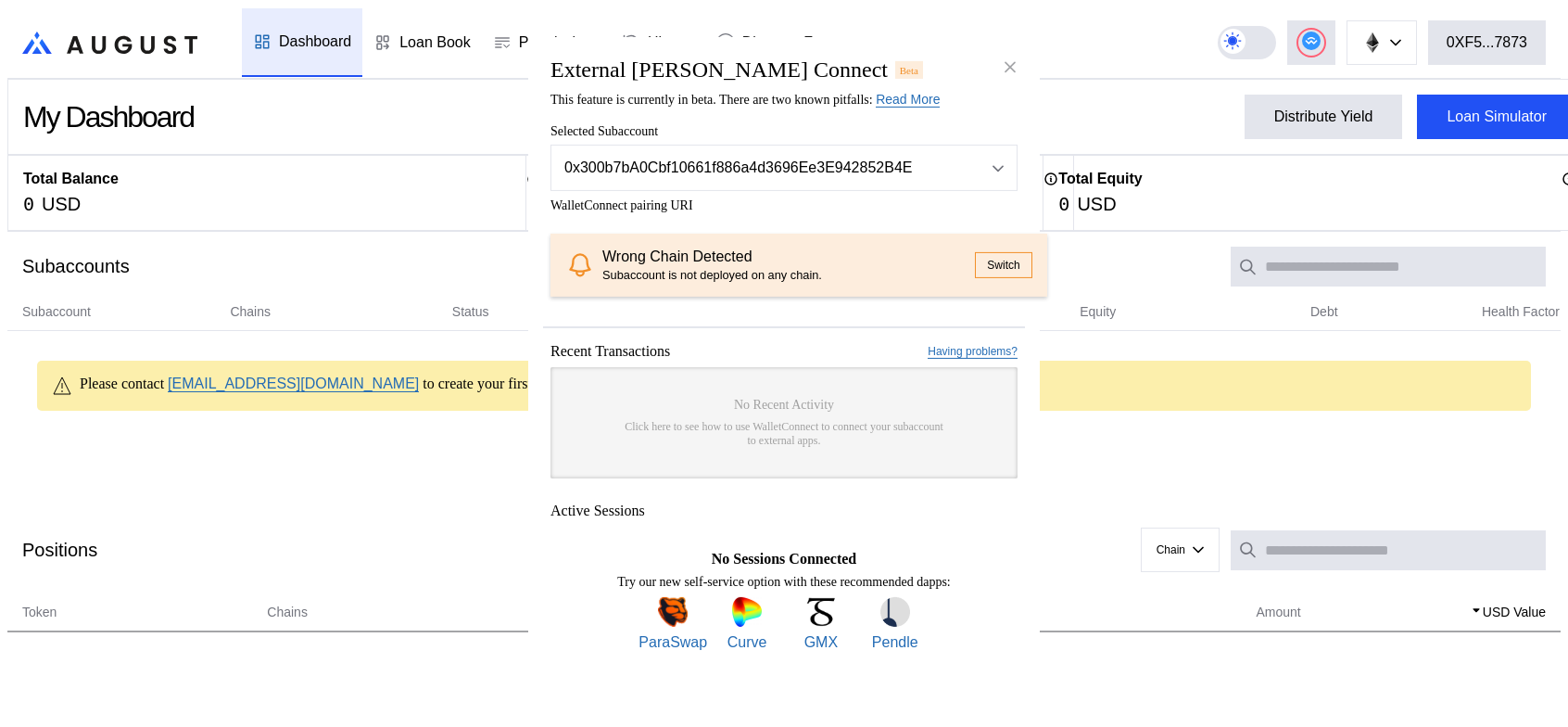
click at [982, 257] on button "Switch" at bounding box center [1003, 265] width 57 height 26
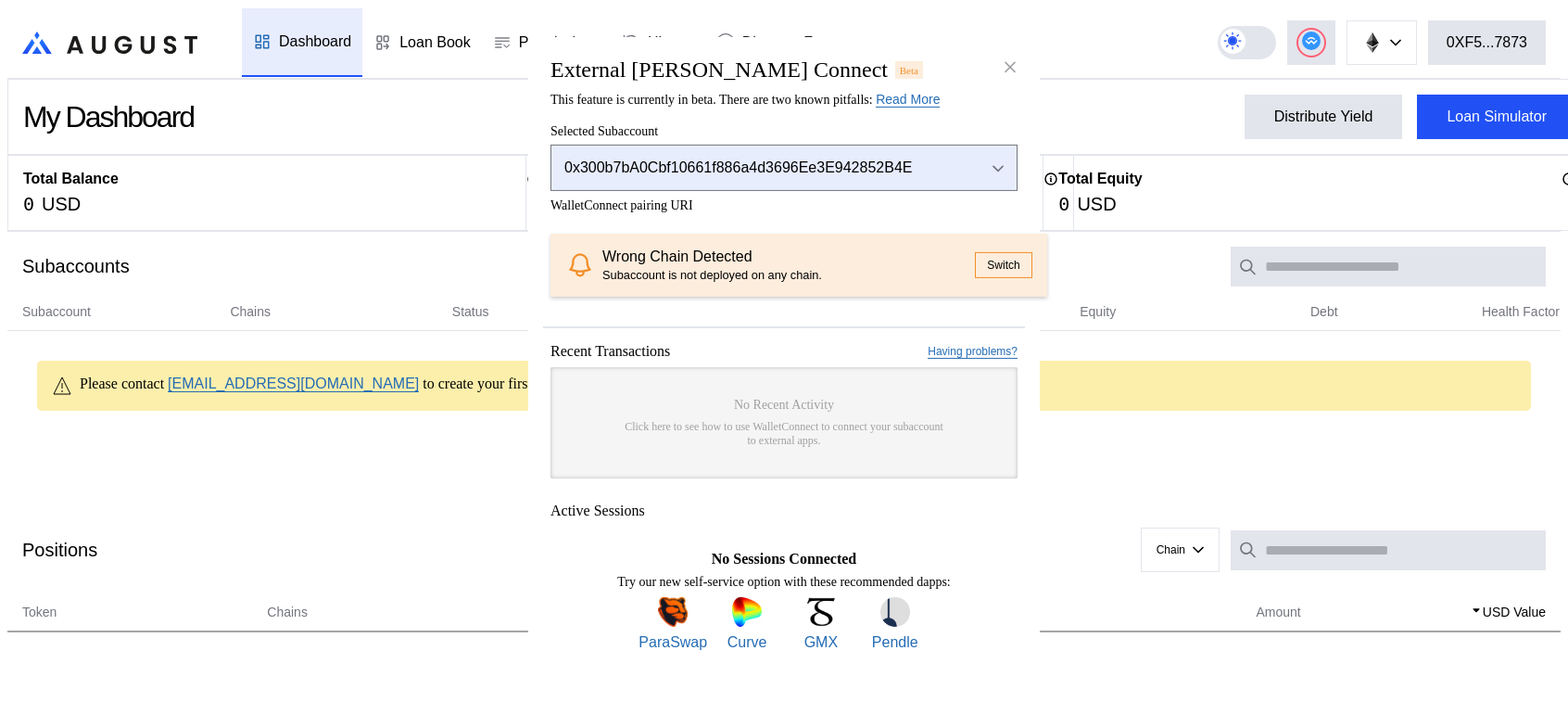
click at [1001, 159] on div "Open menu" at bounding box center [993, 167] width 21 height 17
click at [1002, 163] on icon "Close menu" at bounding box center [997, 167] width 11 height 8
click at [1002, 159] on div "Open menu" at bounding box center [993, 167] width 21 height 17
click at [1002, 163] on icon "Close menu" at bounding box center [997, 167] width 11 height 8
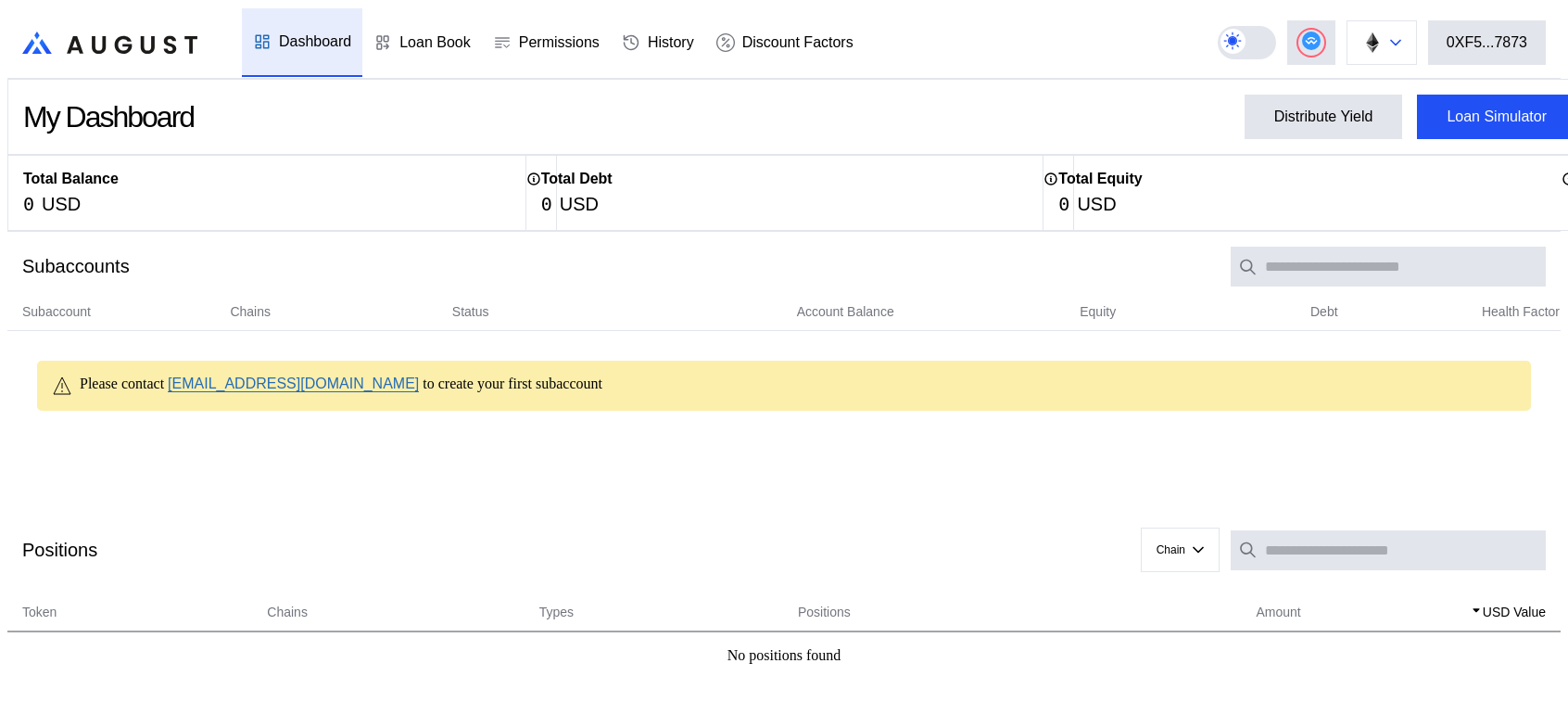
click at [1401, 40] on div at bounding box center [1395, 42] width 11 height 13
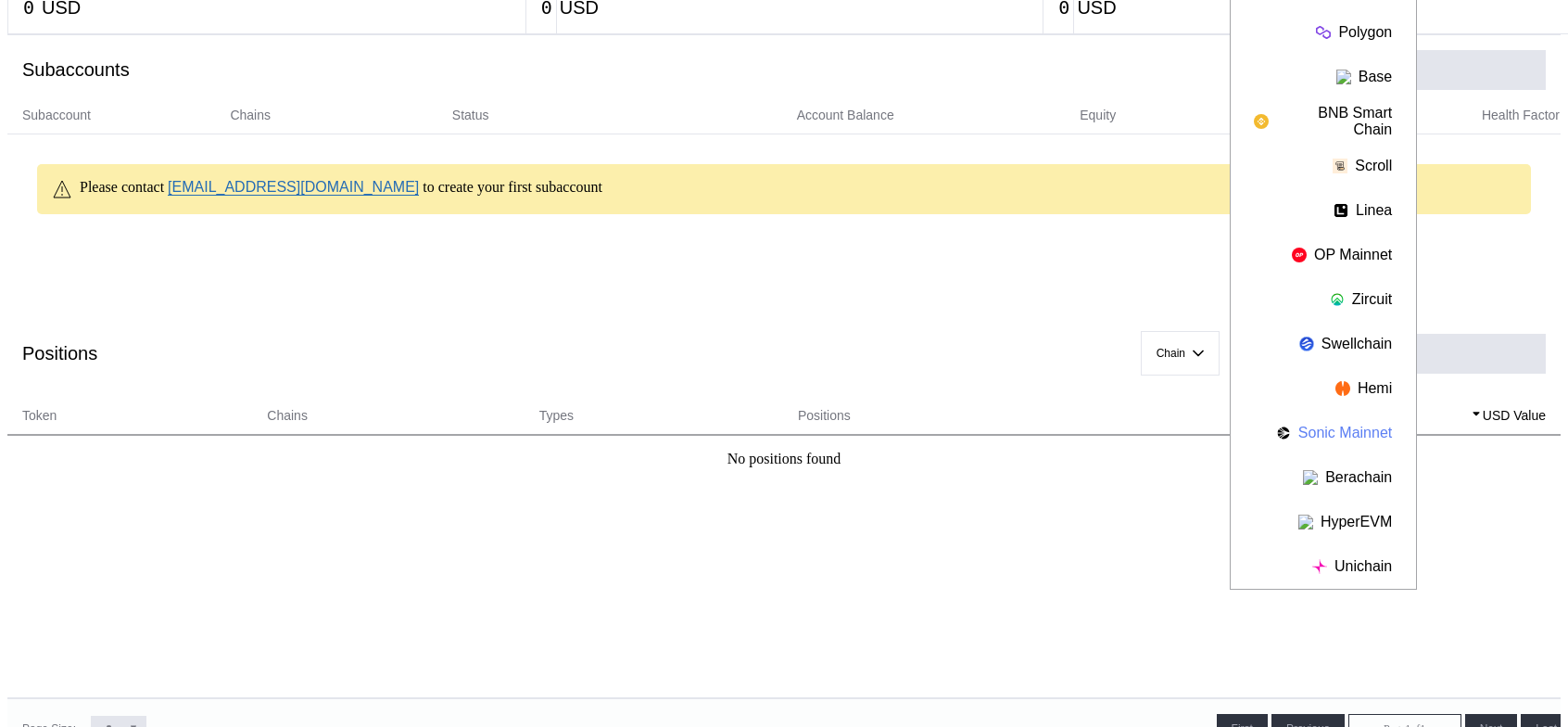
scroll to position [278, 0]
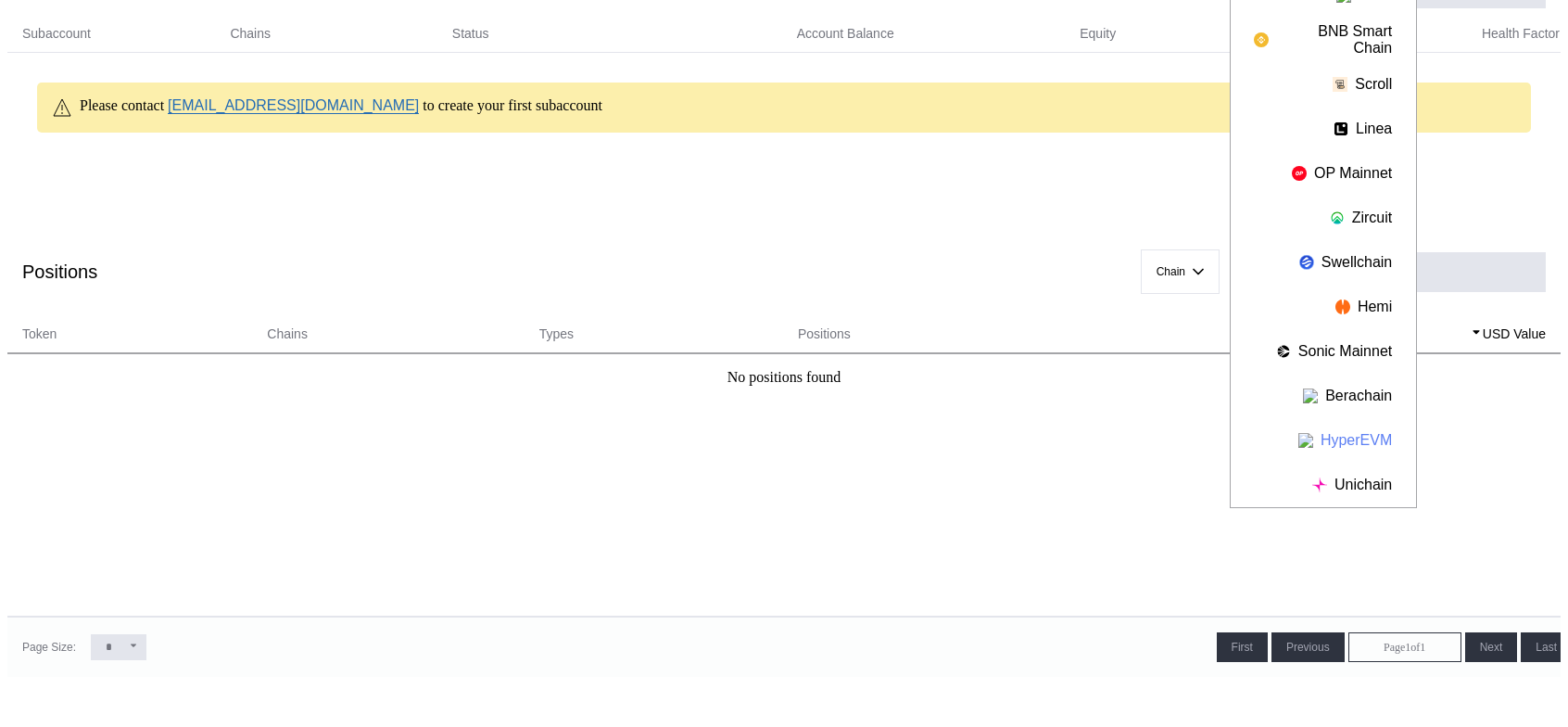
click at [1376, 427] on button "HyperEVM" at bounding box center [1323, 439] width 186 height 44
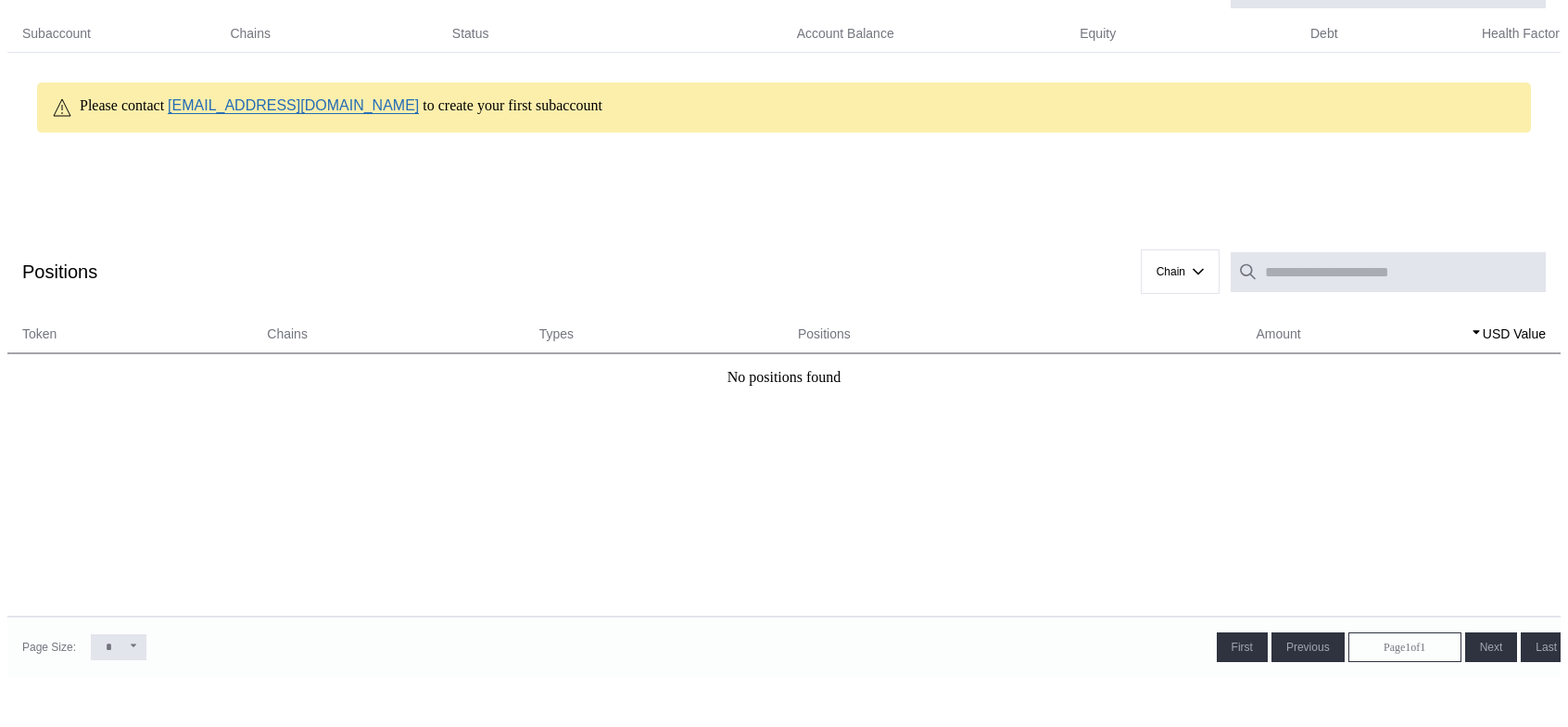
scroll to position [0, 0]
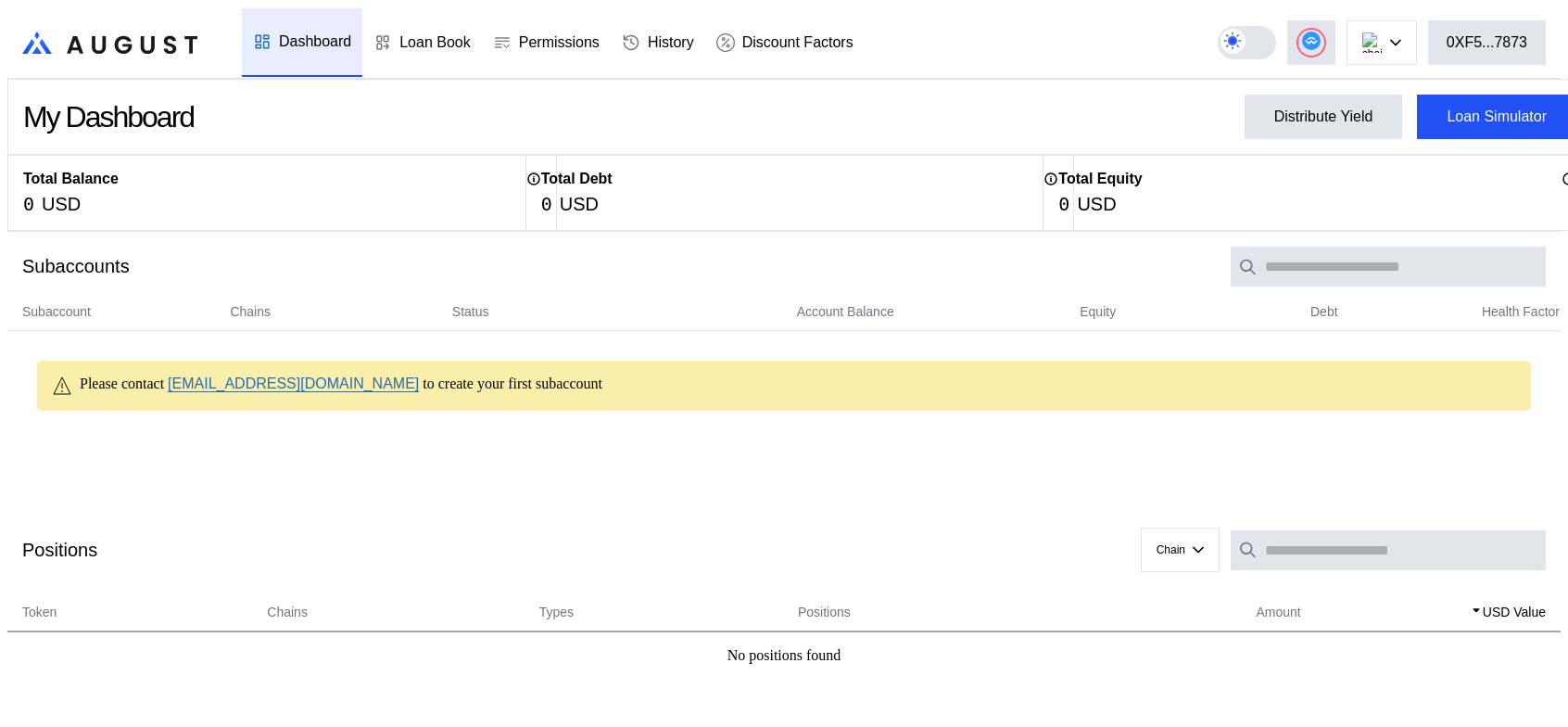
click at [309, 33] on div "Dashboard" at bounding box center [315, 41] width 73 height 17
click at [1397, 43] on button at bounding box center [1382, 42] width 71 height 44
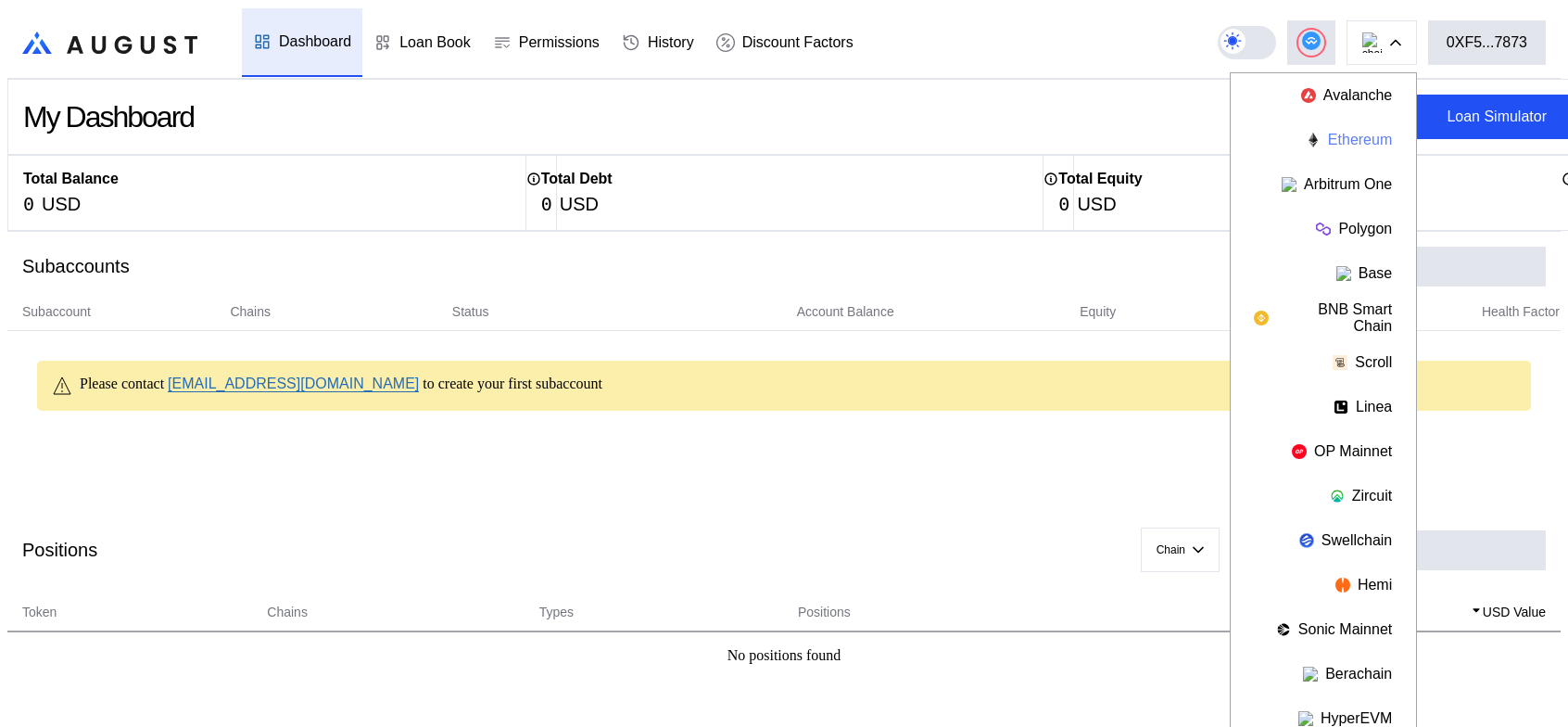
click at [1359, 129] on button "Ethereum" at bounding box center [1323, 140] width 186 height 44
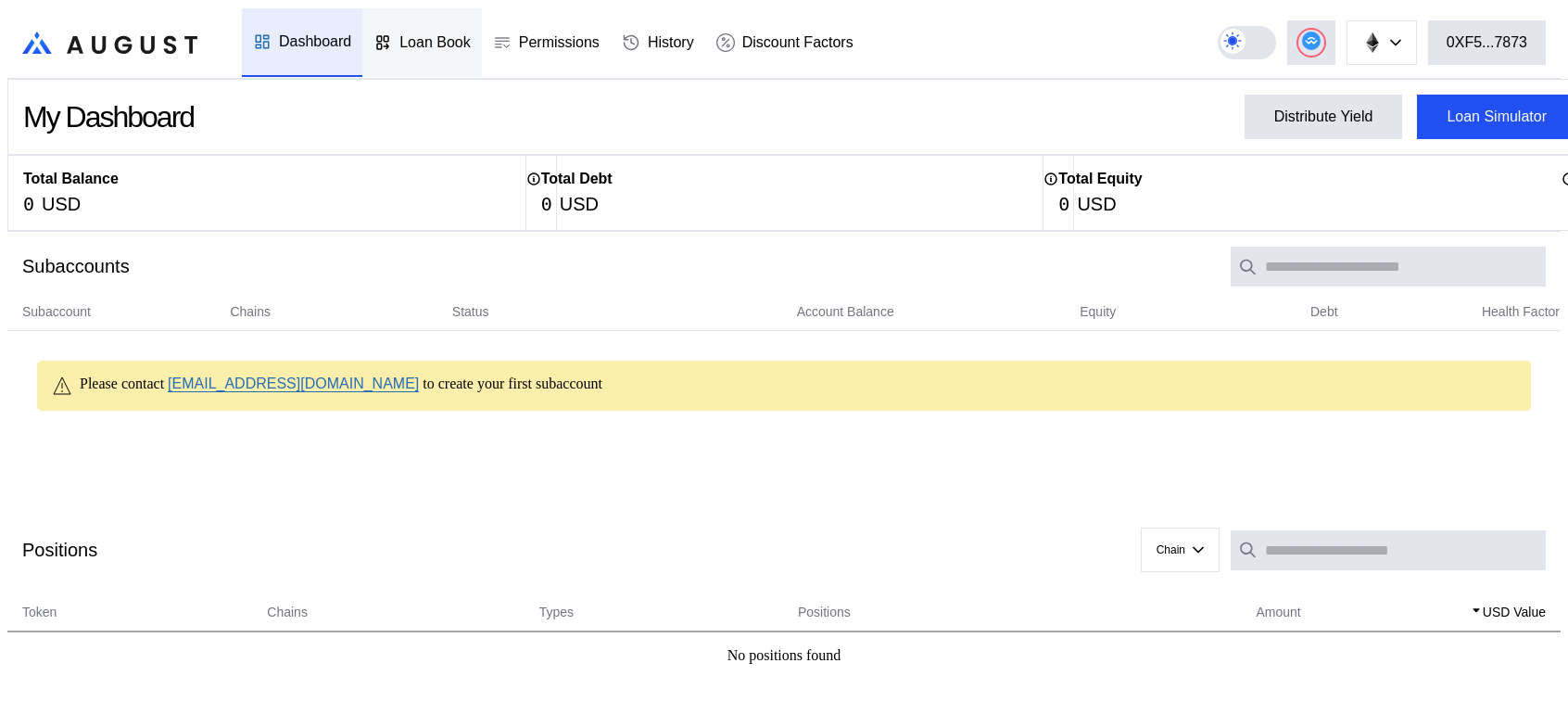
click at [406, 34] on div "Loan Book" at bounding box center [435, 42] width 72 height 17
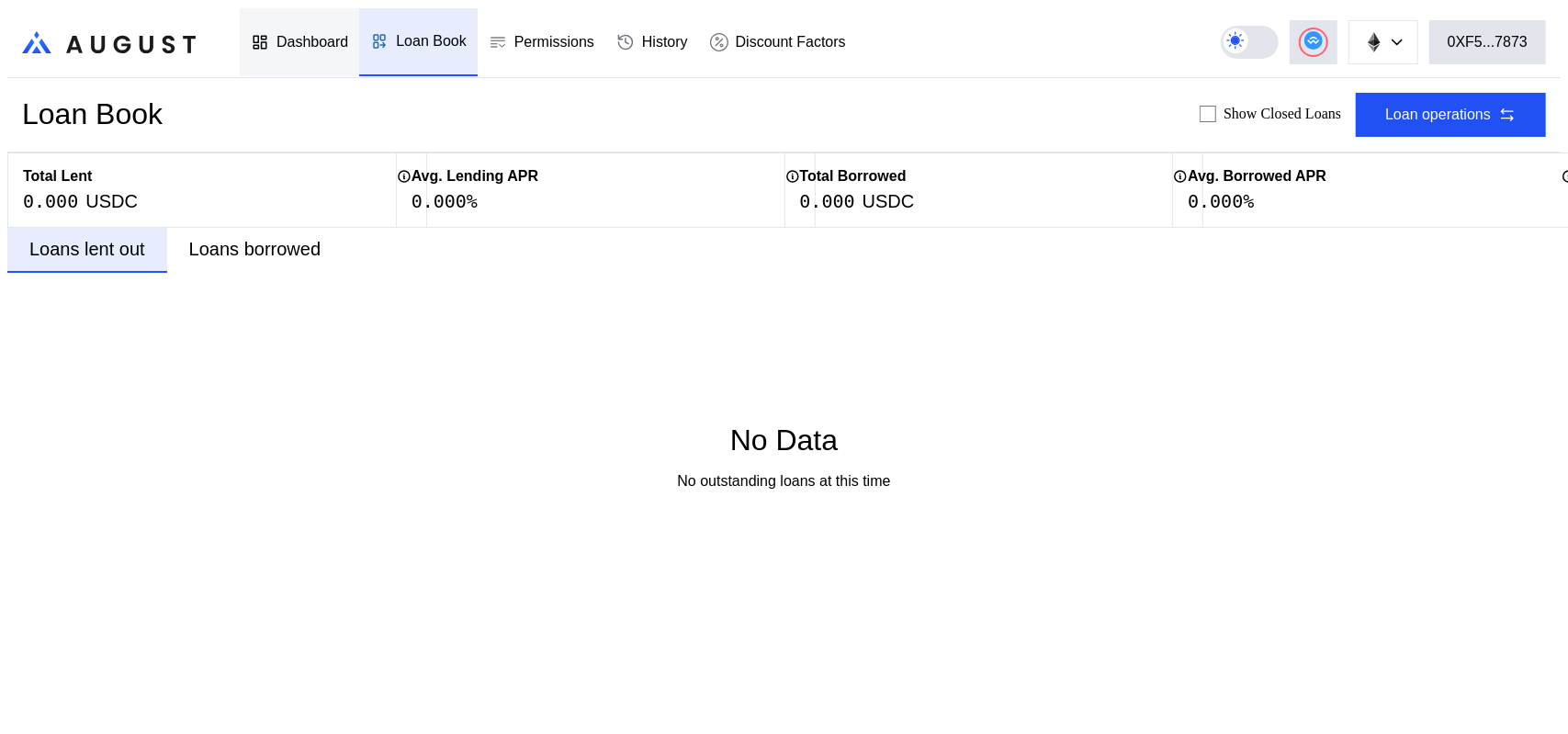
click at [301, 37] on div "Dashboard" at bounding box center [313, 42] width 72 height 17
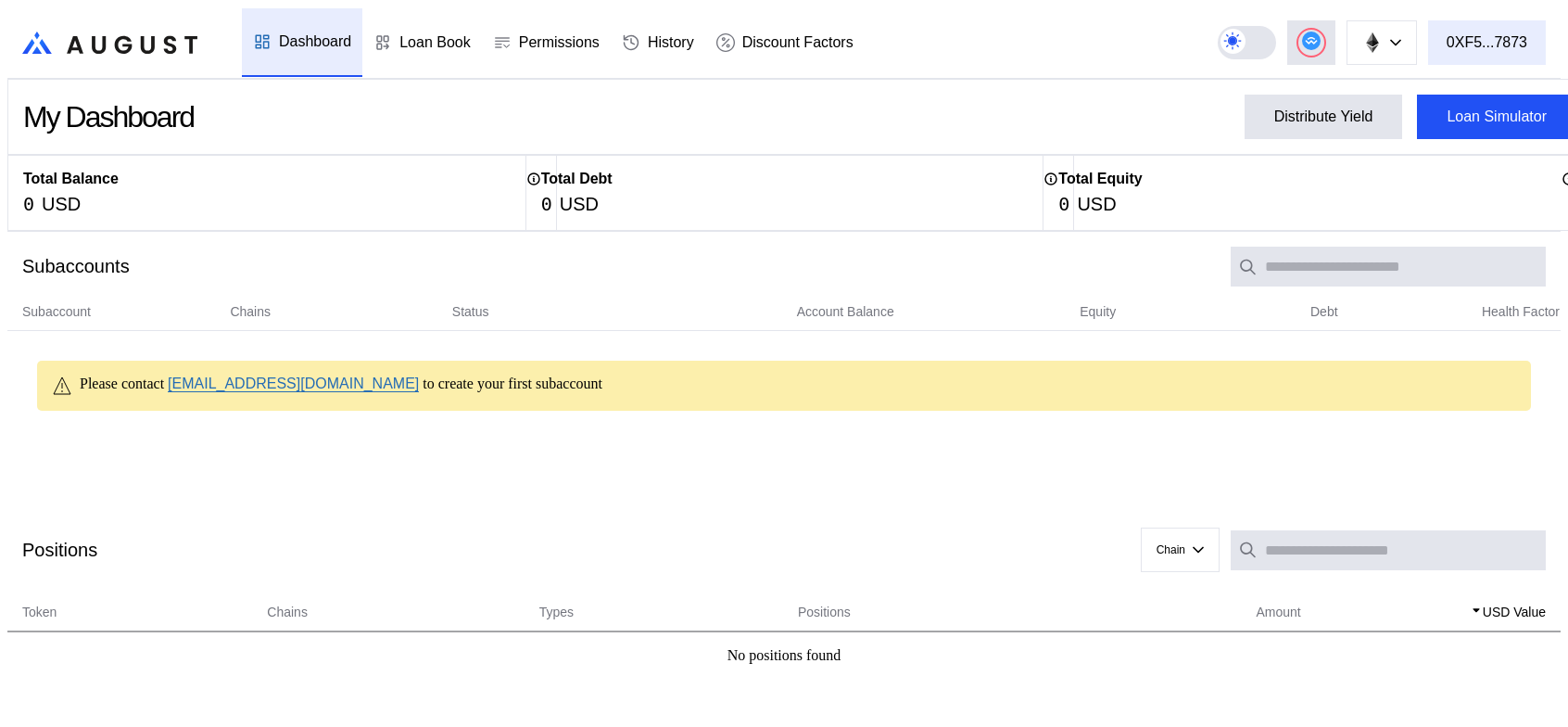
click at [1520, 39] on div "0XF5...7873" at bounding box center [1487, 42] width 81 height 17
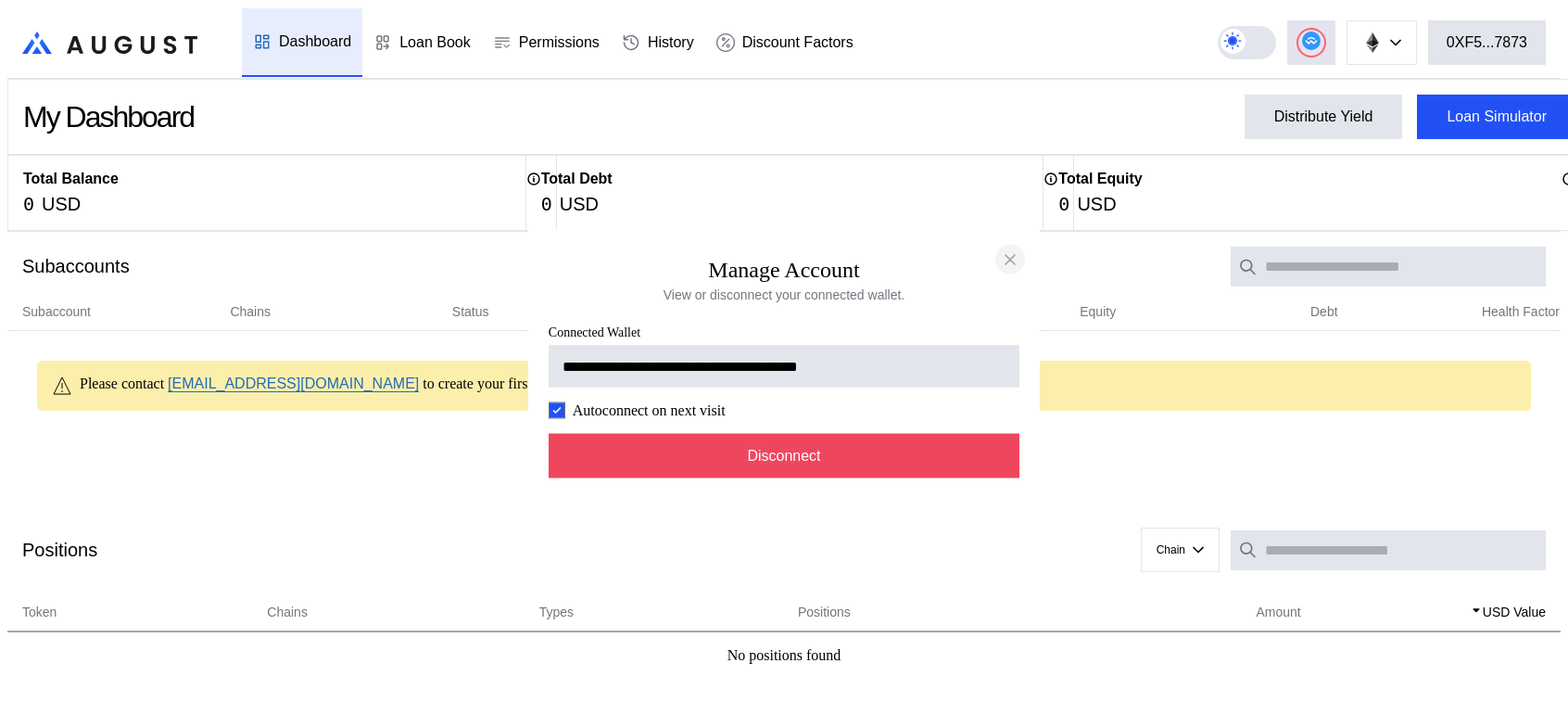
click at [1008, 254] on icon "close modal" at bounding box center [1010, 258] width 9 height 9
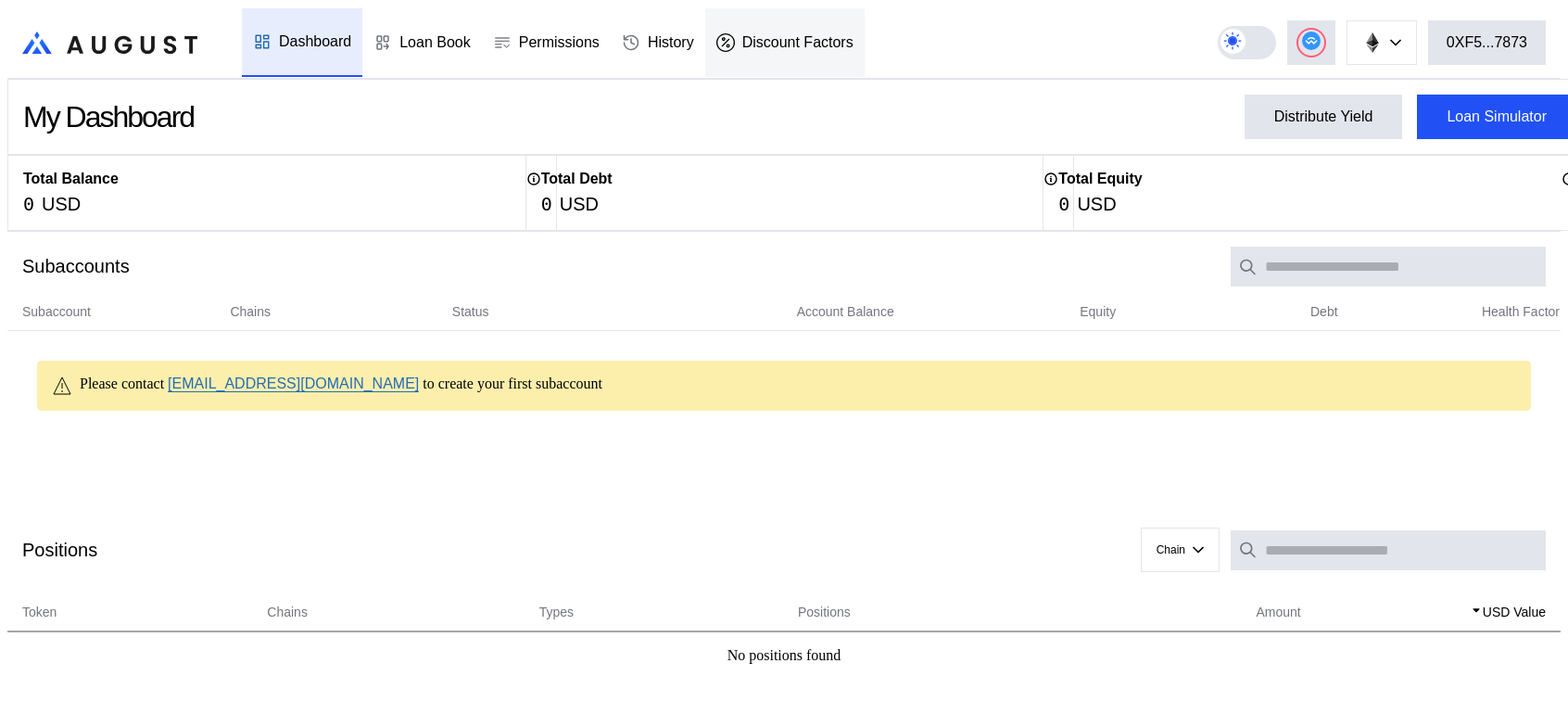
click at [771, 34] on div "Discount Factors" at bounding box center [798, 42] width 111 height 17
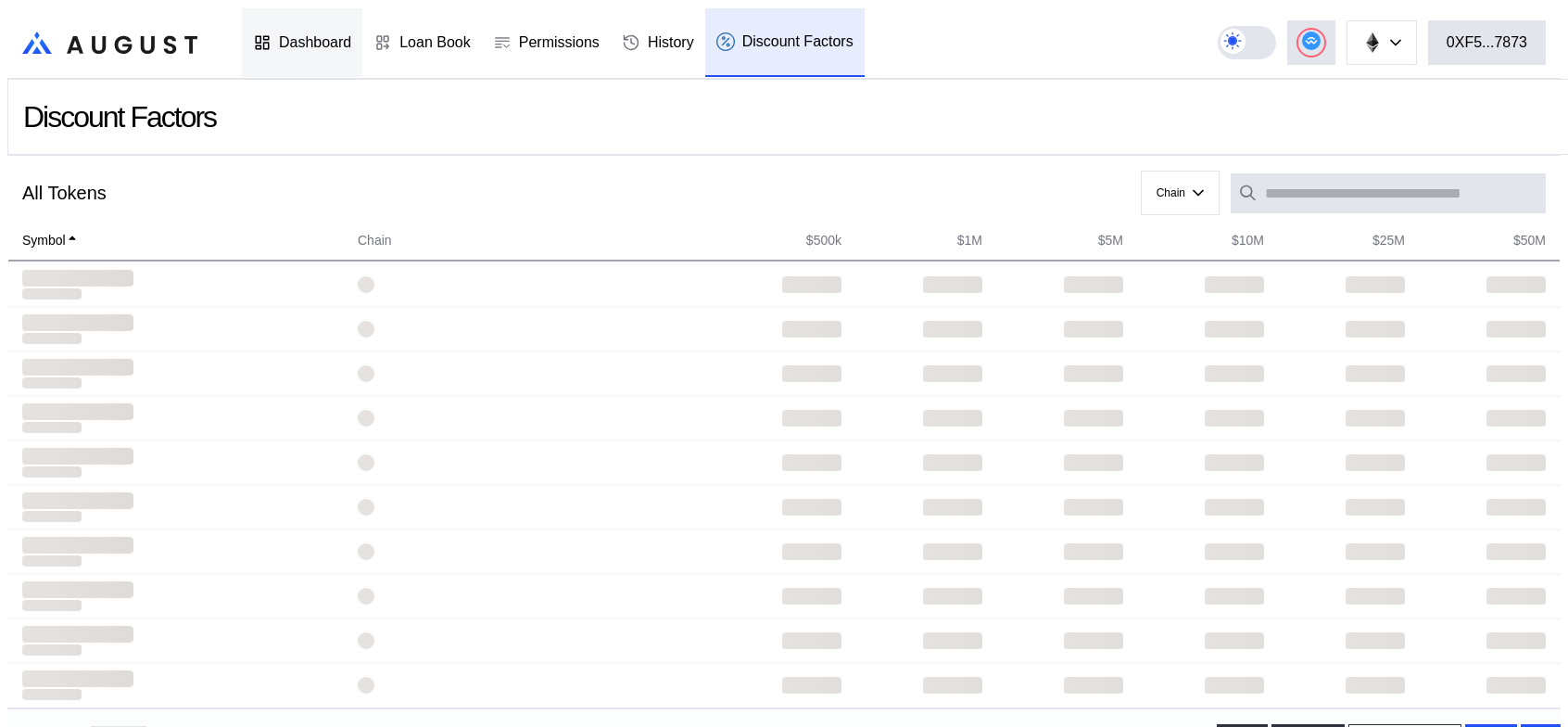
click at [304, 34] on div "Dashboard" at bounding box center [315, 42] width 73 height 17
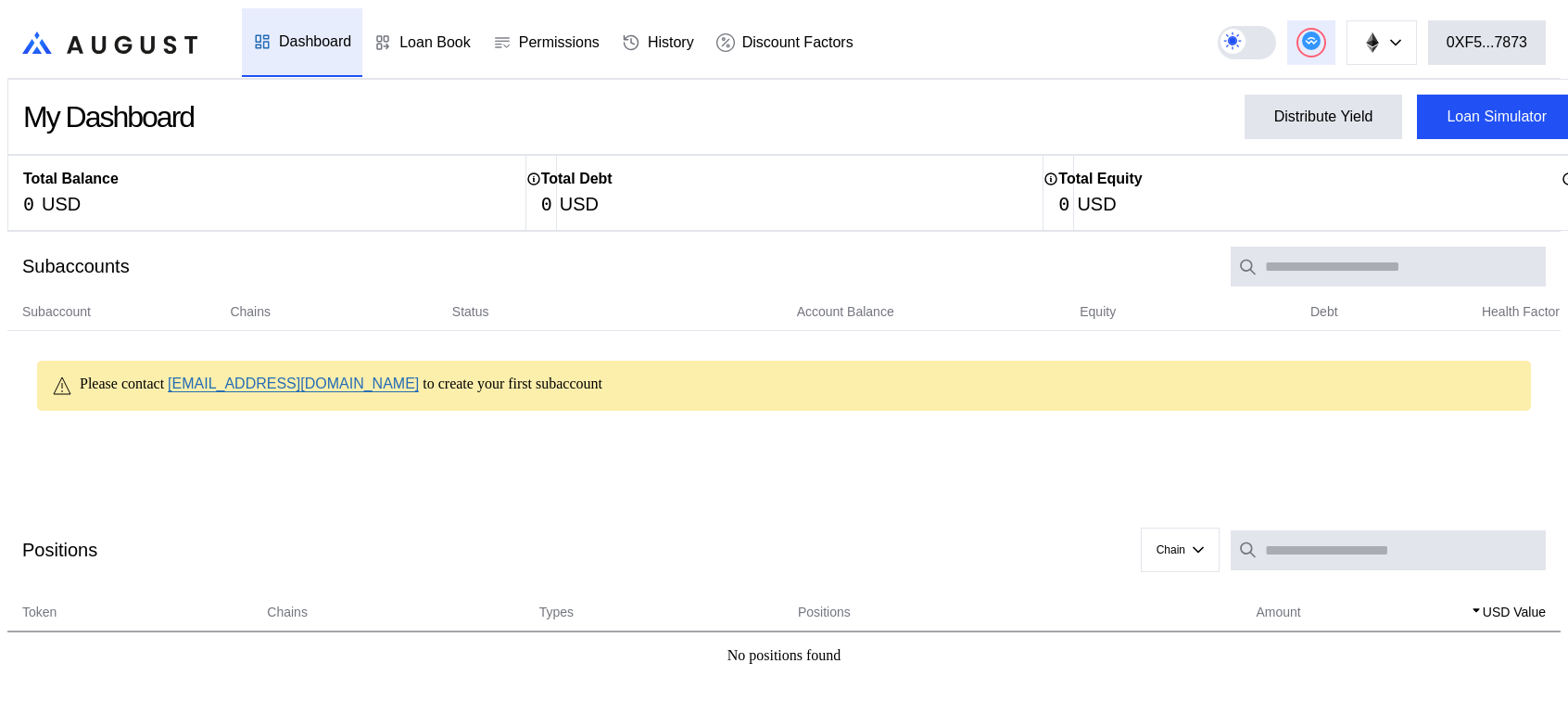
click at [1316, 32] on div at bounding box center [1312, 42] width 26 height 26
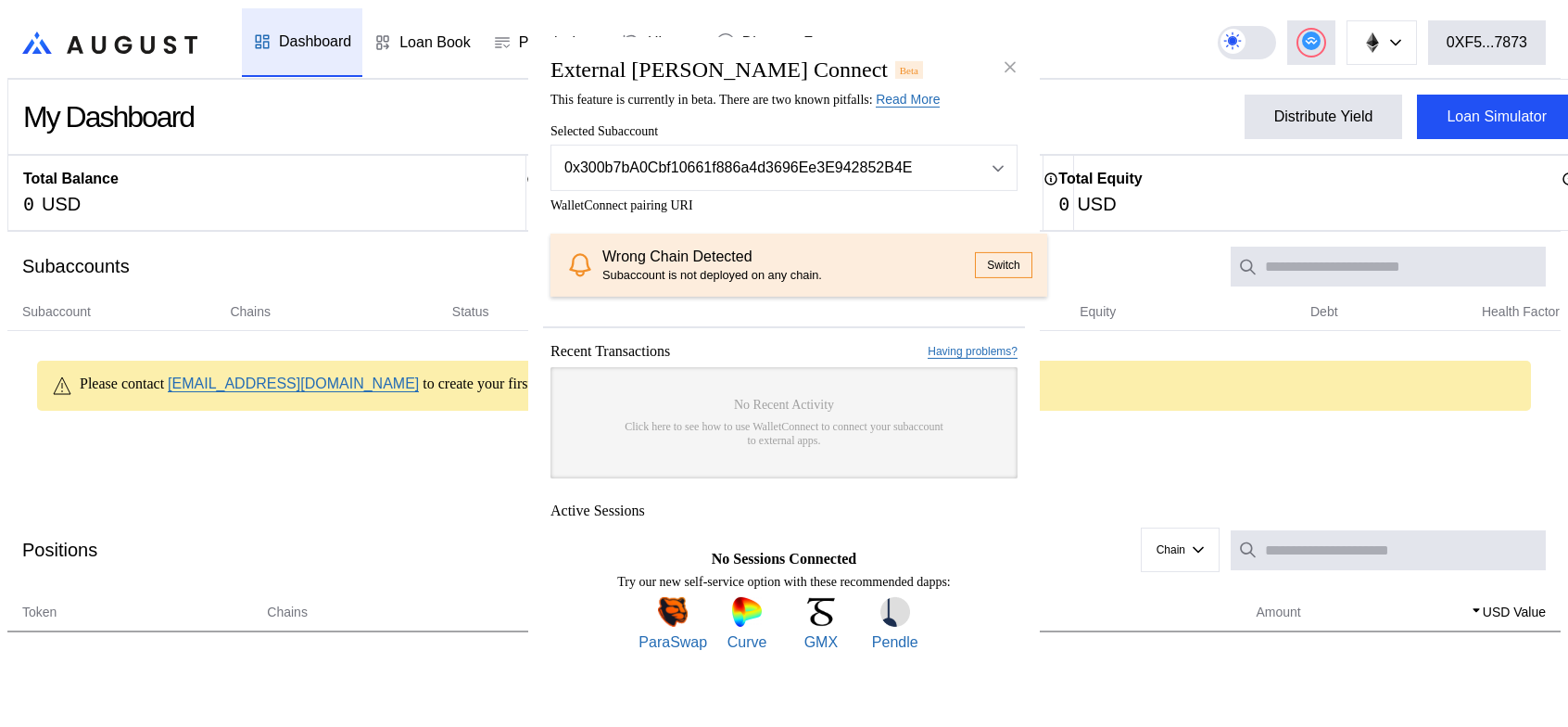
click at [975, 269] on button "Switch" at bounding box center [1003, 265] width 57 height 26
click at [975, 262] on button "Switch" at bounding box center [1003, 265] width 57 height 26
click at [981, 262] on button "Switch" at bounding box center [1003, 265] width 57 height 26
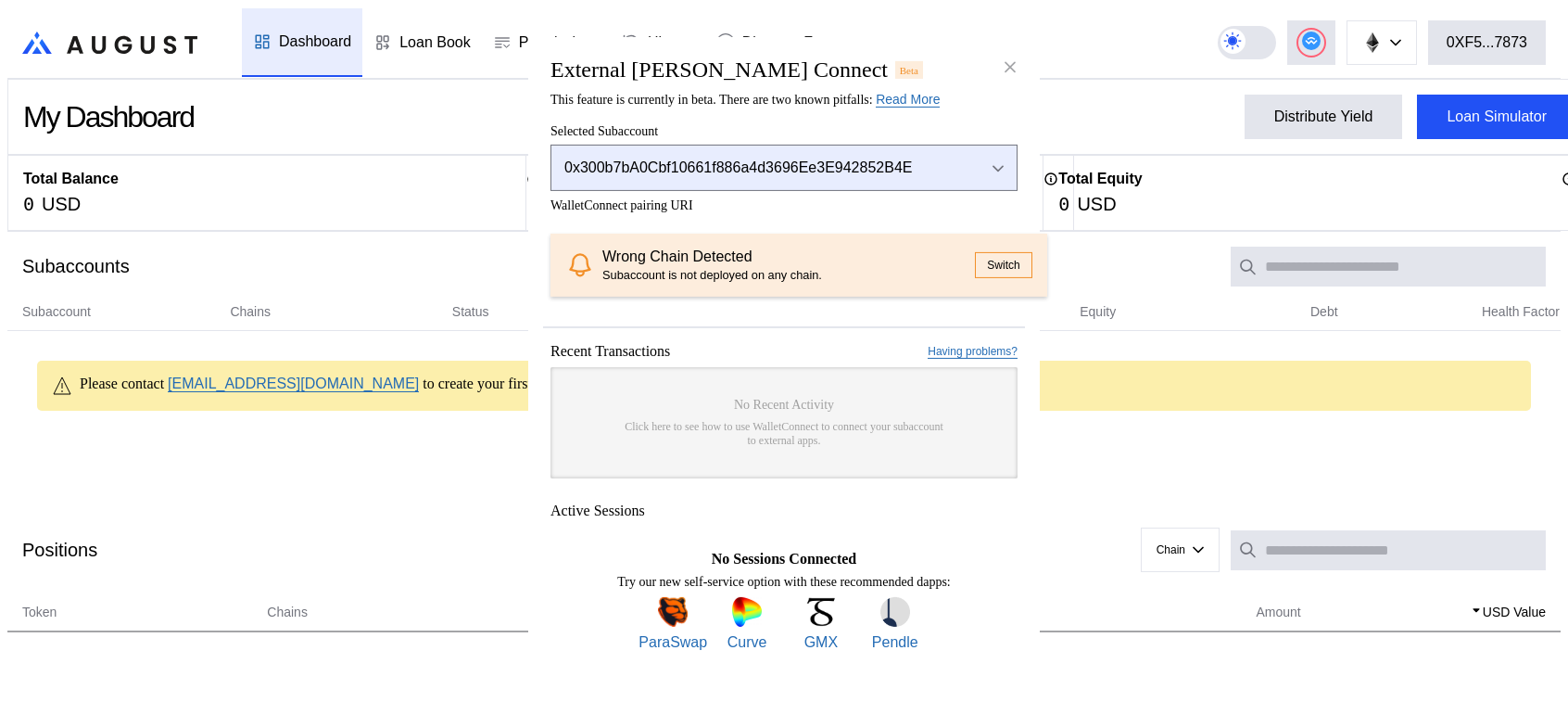
click at [1002, 159] on div "Open menu" at bounding box center [993, 167] width 21 height 17
click at [1002, 159] on div "Close menu" at bounding box center [993, 167] width 21 height 17
click at [787, 159] on div "0x300b7bA0Cbf10661f886a4d3696Ee3E942852B4E" at bounding box center [759, 167] width 391 height 17
click at [723, 159] on div "0x300b7bA0Cbf10661f886a4d3696Ee3E942852B4E" at bounding box center [759, 167] width 391 height 17
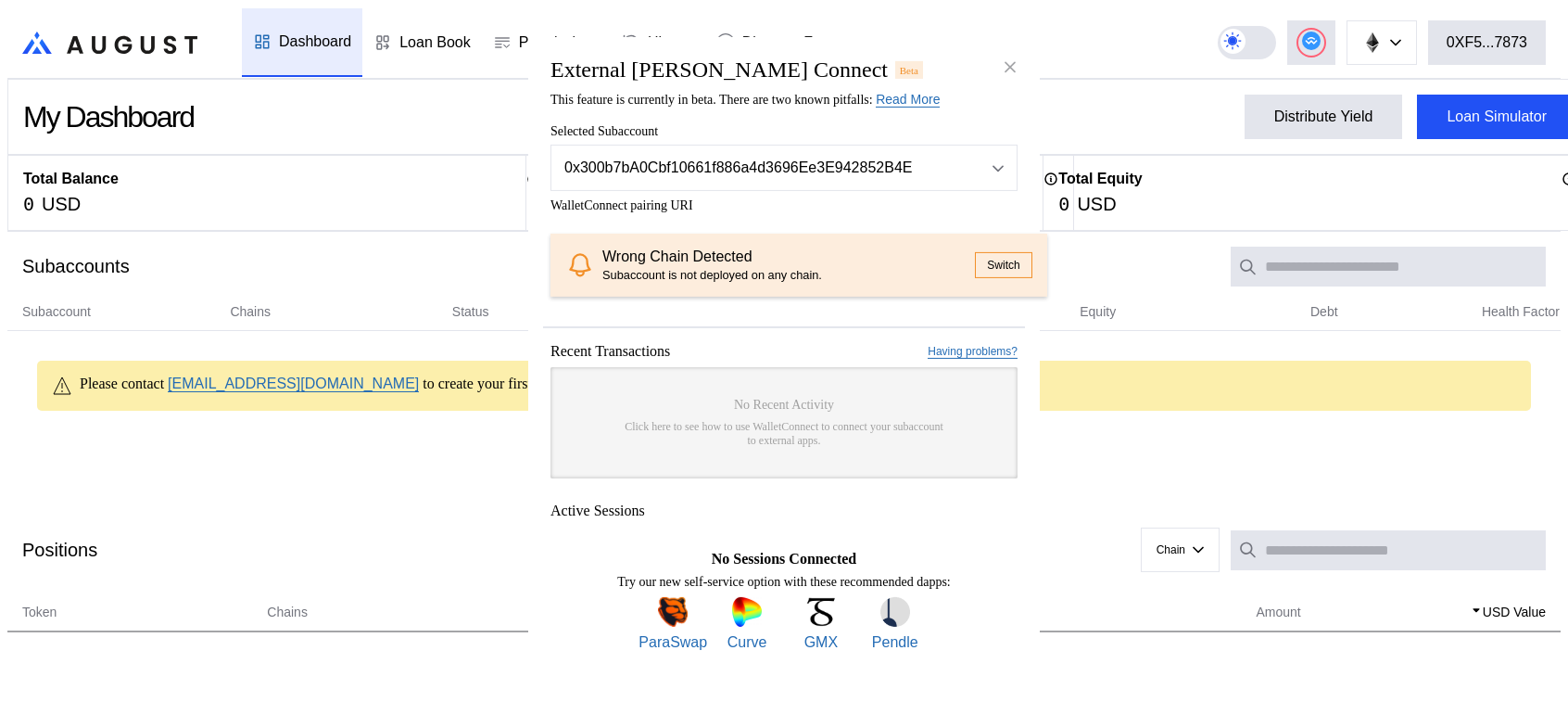
click at [610, 124] on span "Selected Subaccount" at bounding box center [783, 131] width 467 height 15
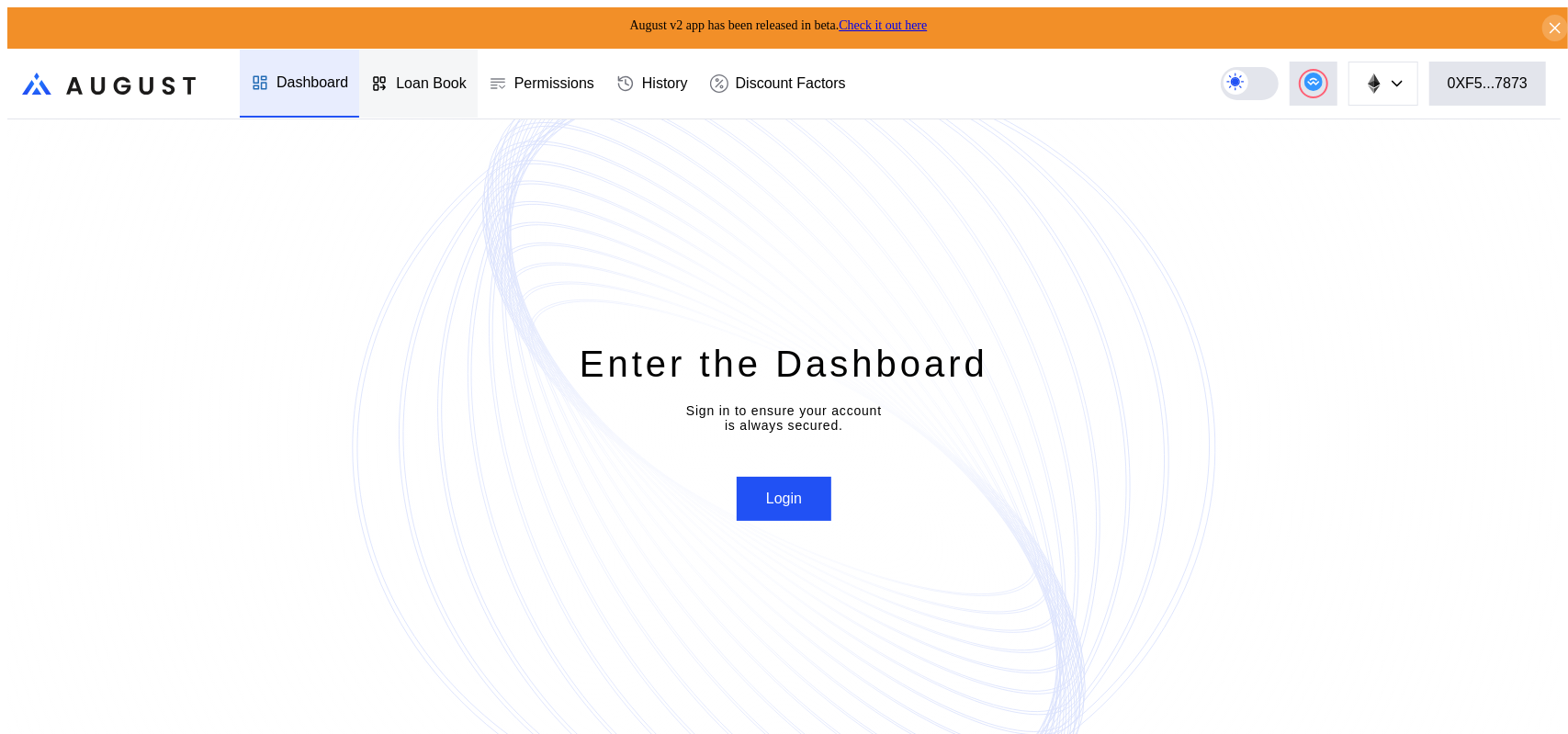
click at [417, 80] on div "Loan Book" at bounding box center [431, 83] width 71 height 17
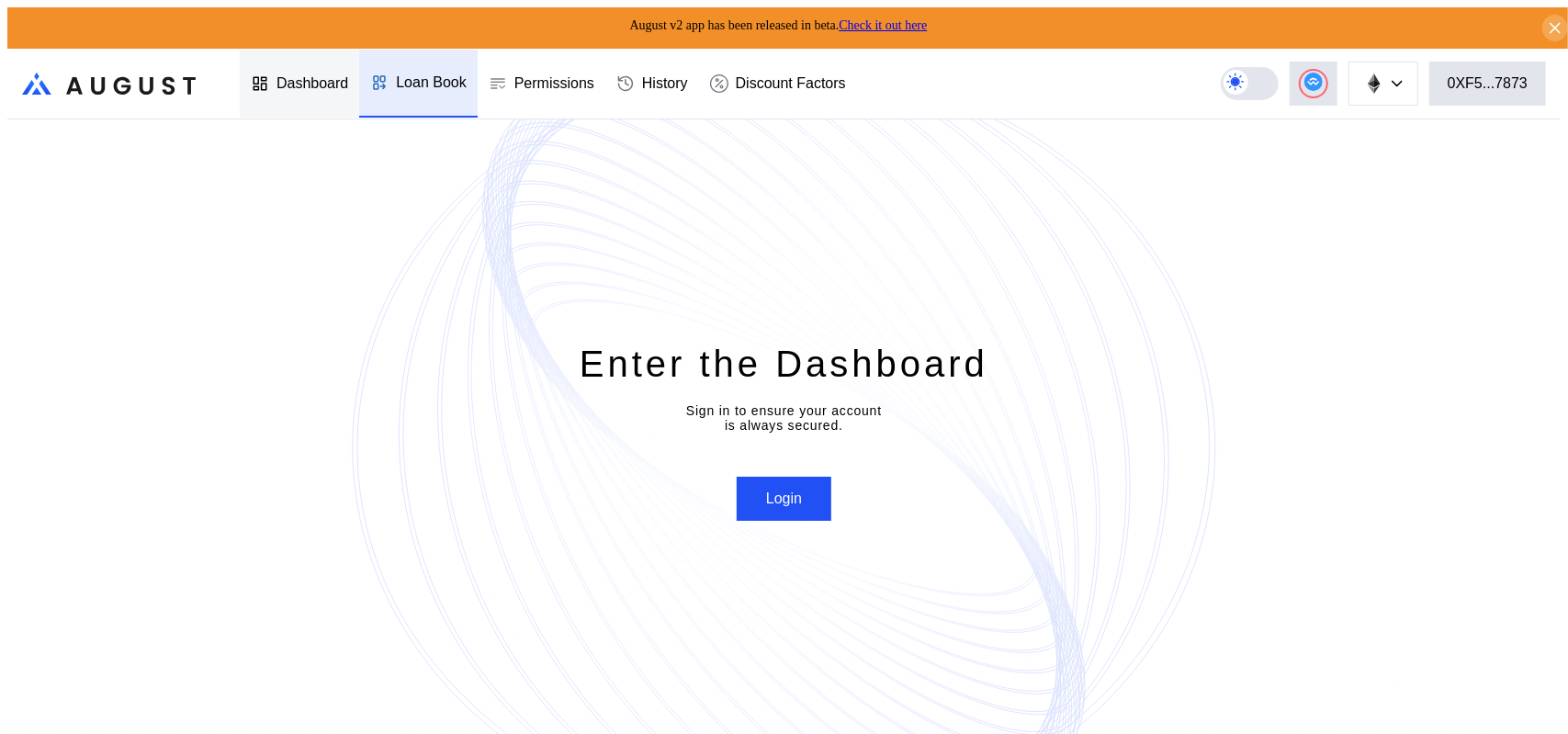
click at [278, 79] on div "Dashboard" at bounding box center [313, 83] width 72 height 17
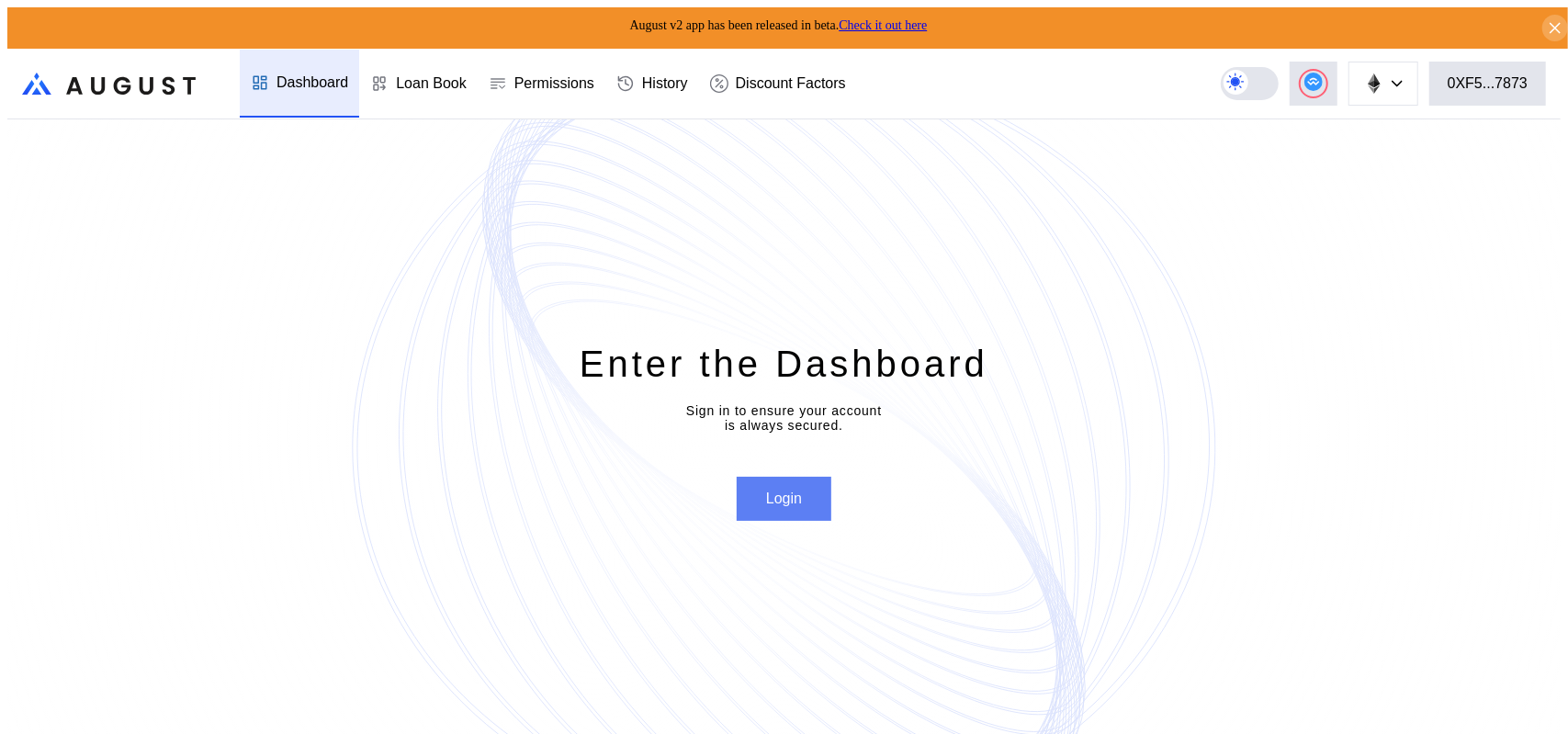
click at [796, 508] on button "Login" at bounding box center [784, 498] width 94 height 44
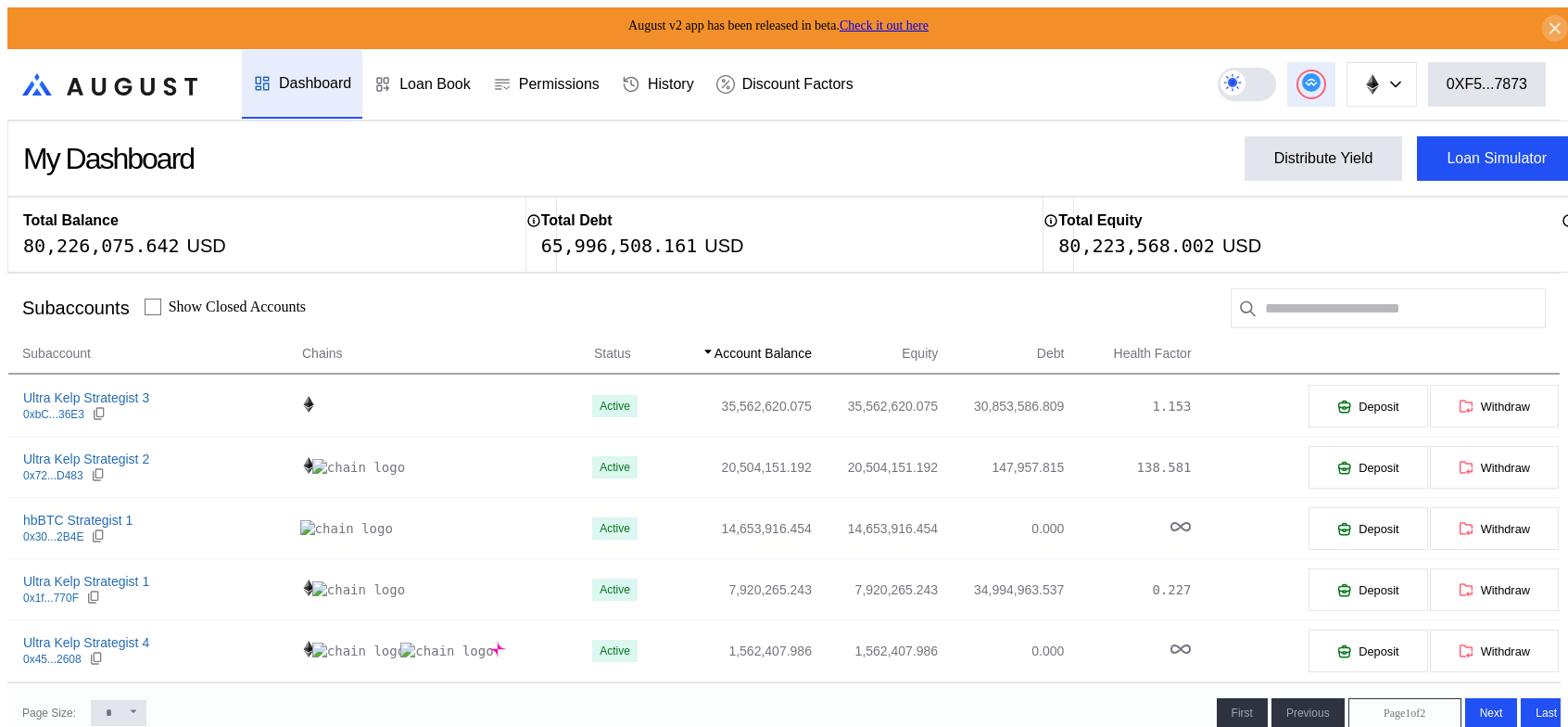
click at [1319, 77] on circle at bounding box center [1311, 83] width 19 height 19
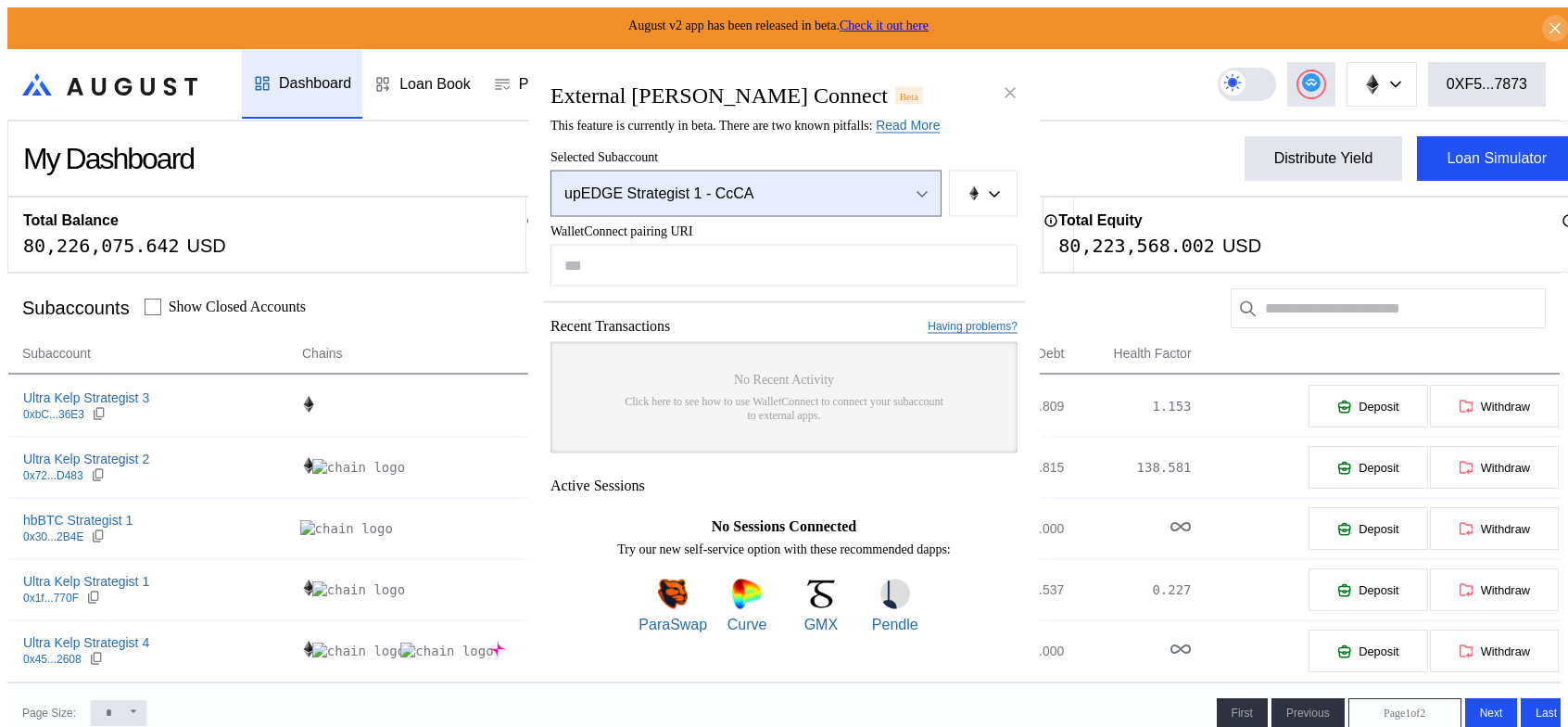
click at [918, 186] on div "Open menu" at bounding box center [918, 194] width 21 height 17
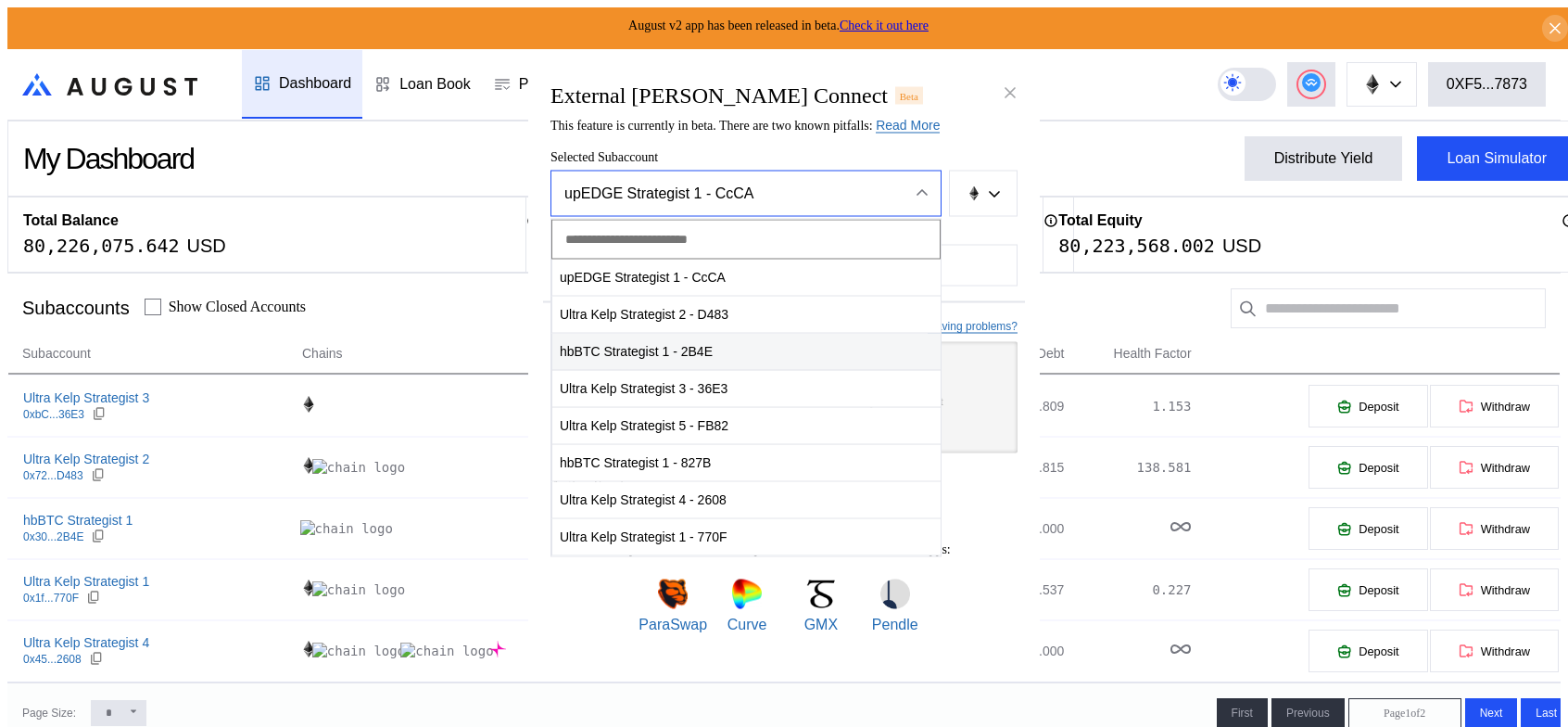
click at [646, 350] on span "hbBTC Strategist 1 - 2B4E" at bounding box center [746, 352] width 388 height 38
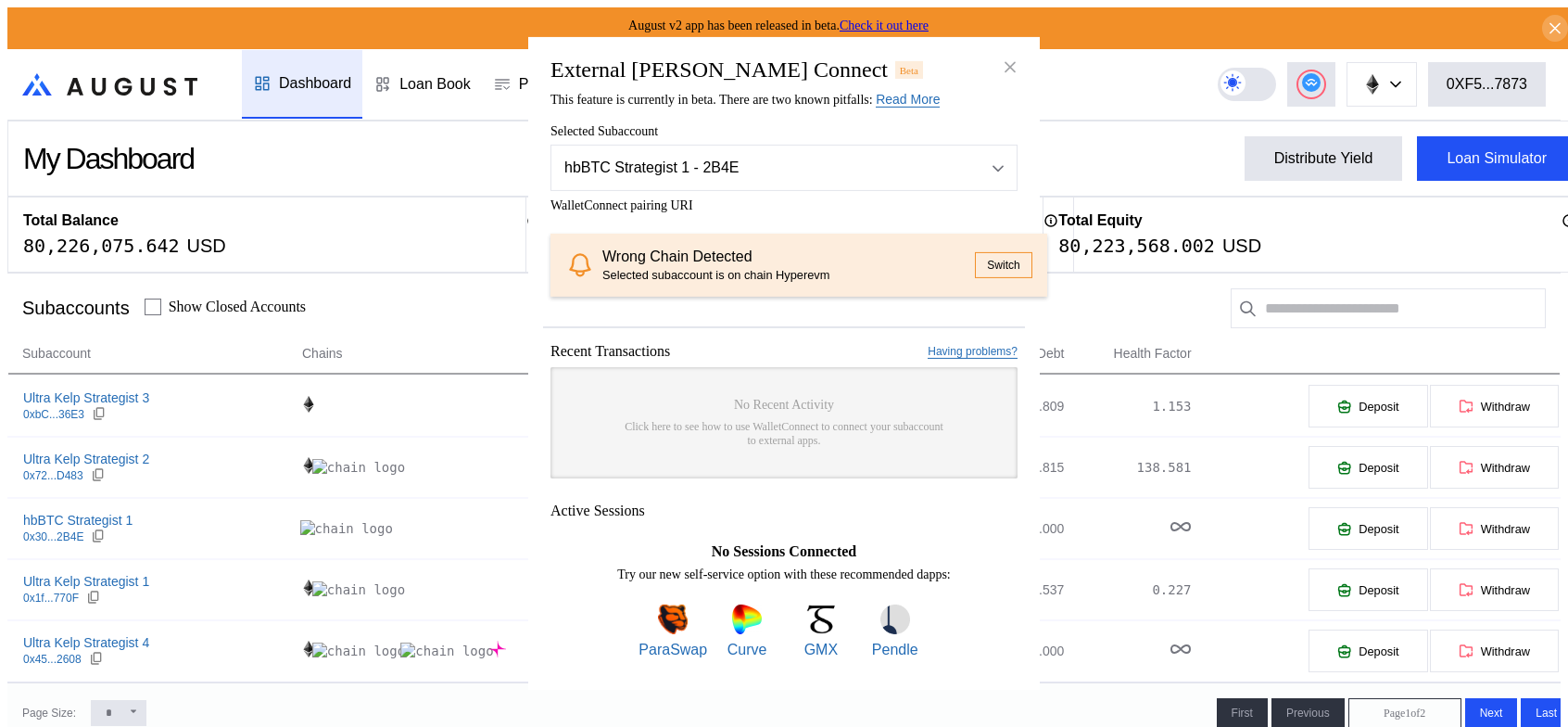
click at [975, 264] on button "Switch" at bounding box center [1003, 265] width 57 height 26
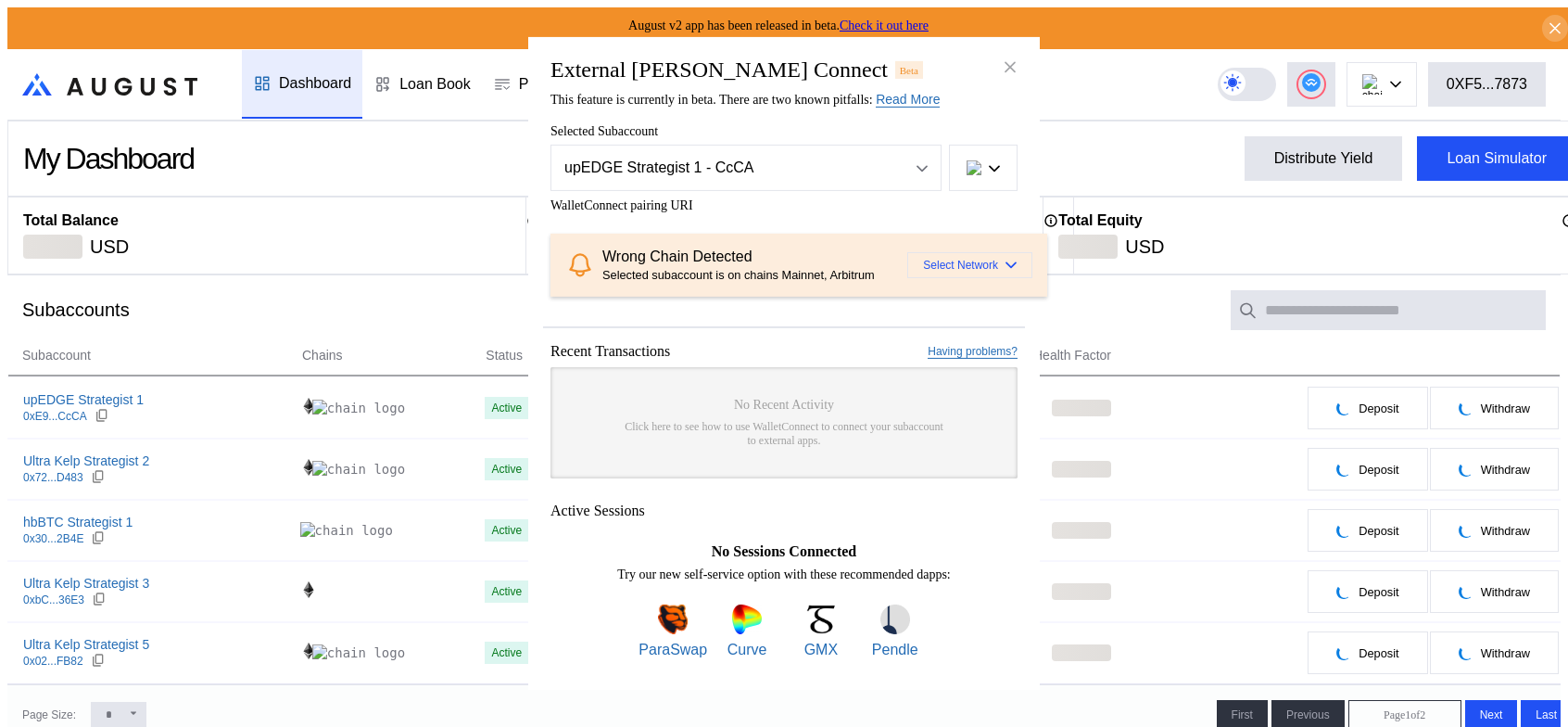
click at [925, 259] on span "Select Network" at bounding box center [961, 264] width 75 height 13
click at [724, 249] on div "Wrong Chain Detected" at bounding box center [755, 256] width 305 height 17
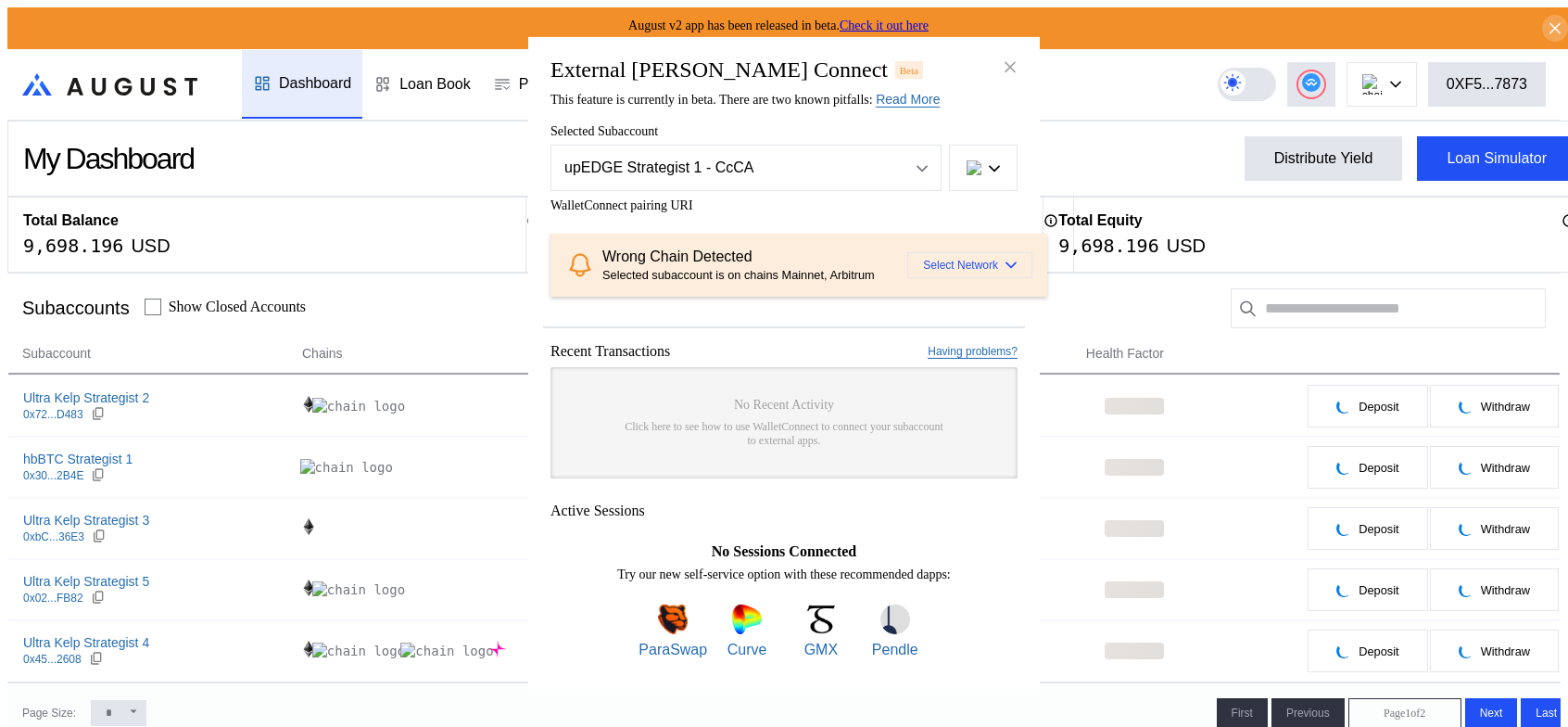
click at [924, 264] on span "Select Network" at bounding box center [961, 264] width 75 height 13
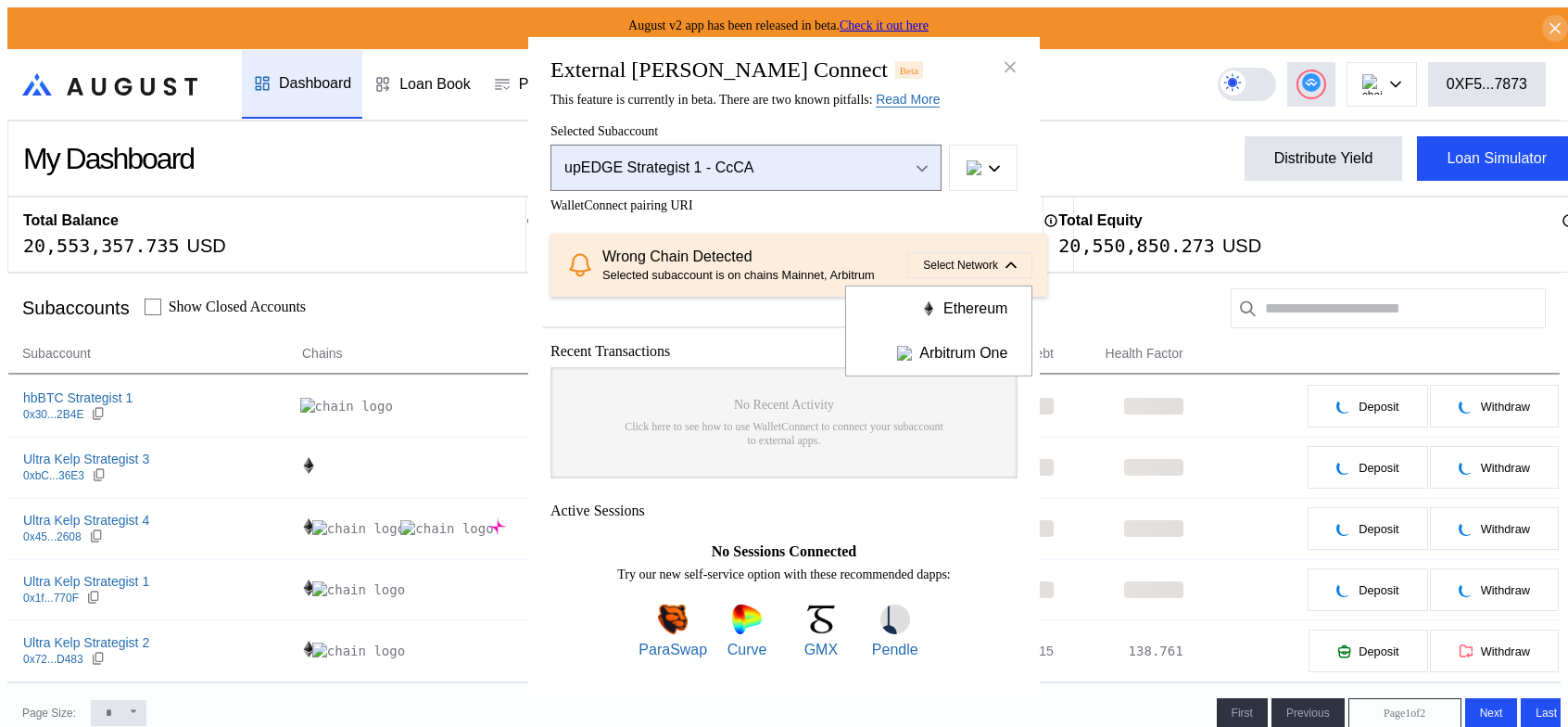
click at [924, 165] on icon "Open menu" at bounding box center [922, 169] width 11 height 8
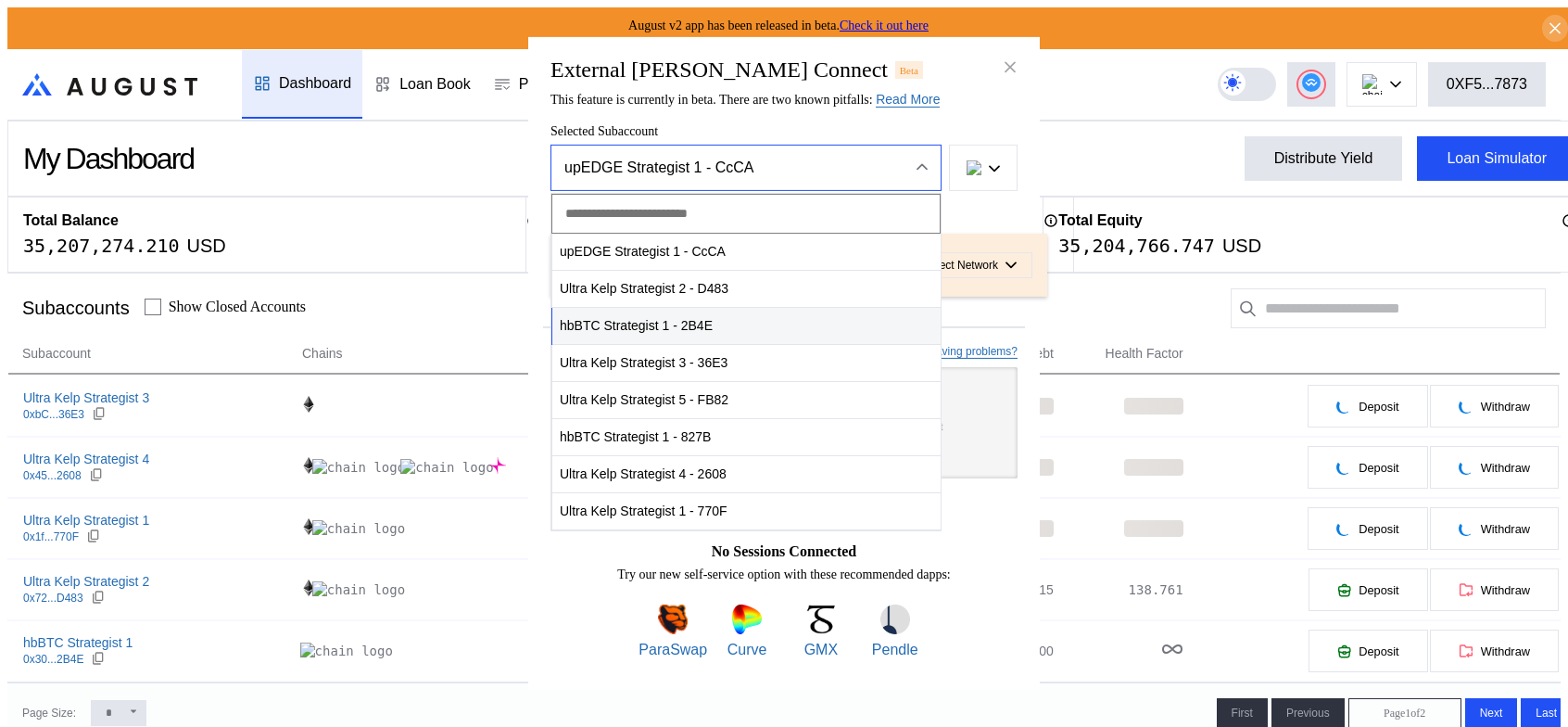
click at [662, 307] on span "hbBTC Strategist 1 - 2B4E" at bounding box center [746, 325] width 388 height 38
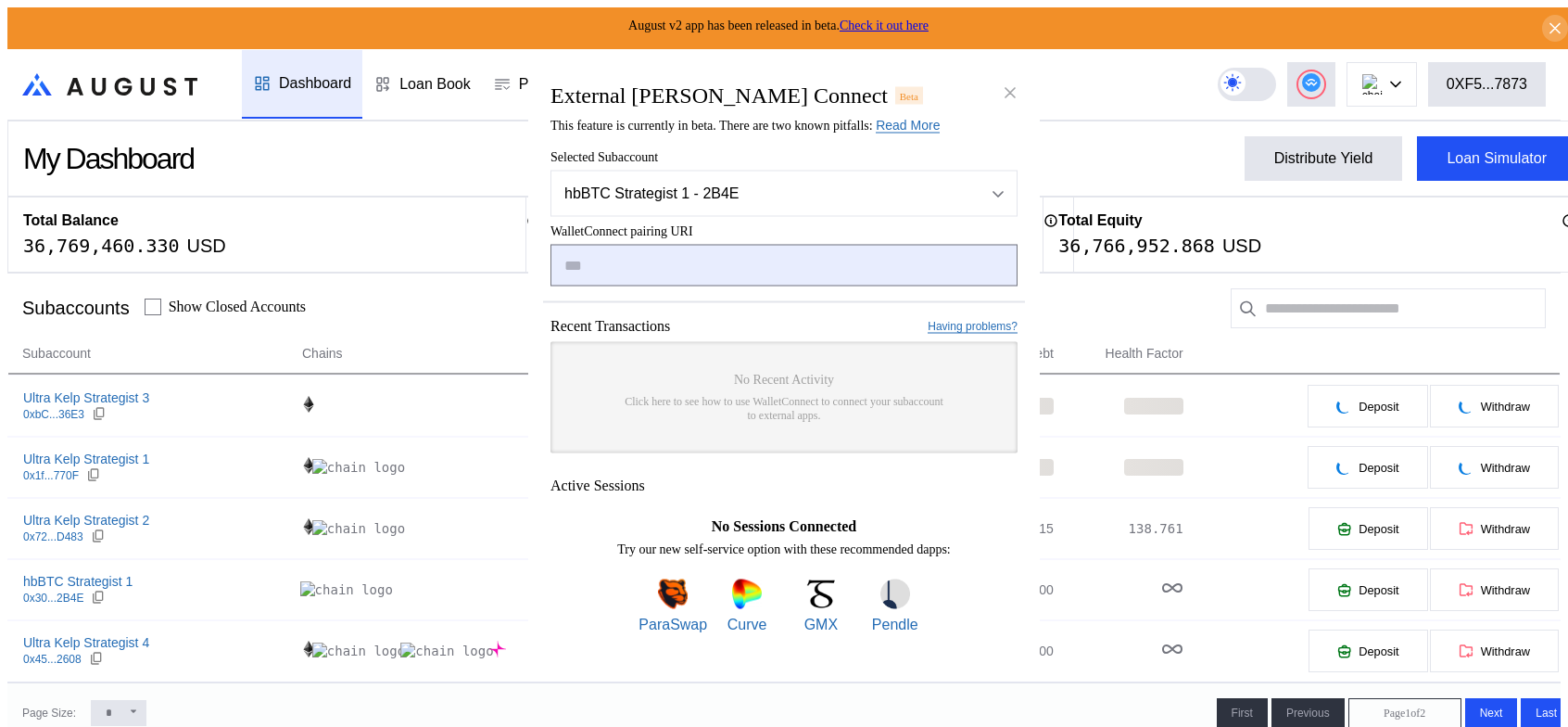
click at [670, 277] on input "modal" at bounding box center [783, 265] width 467 height 41
